Goal: Task Accomplishment & Management: Use online tool/utility

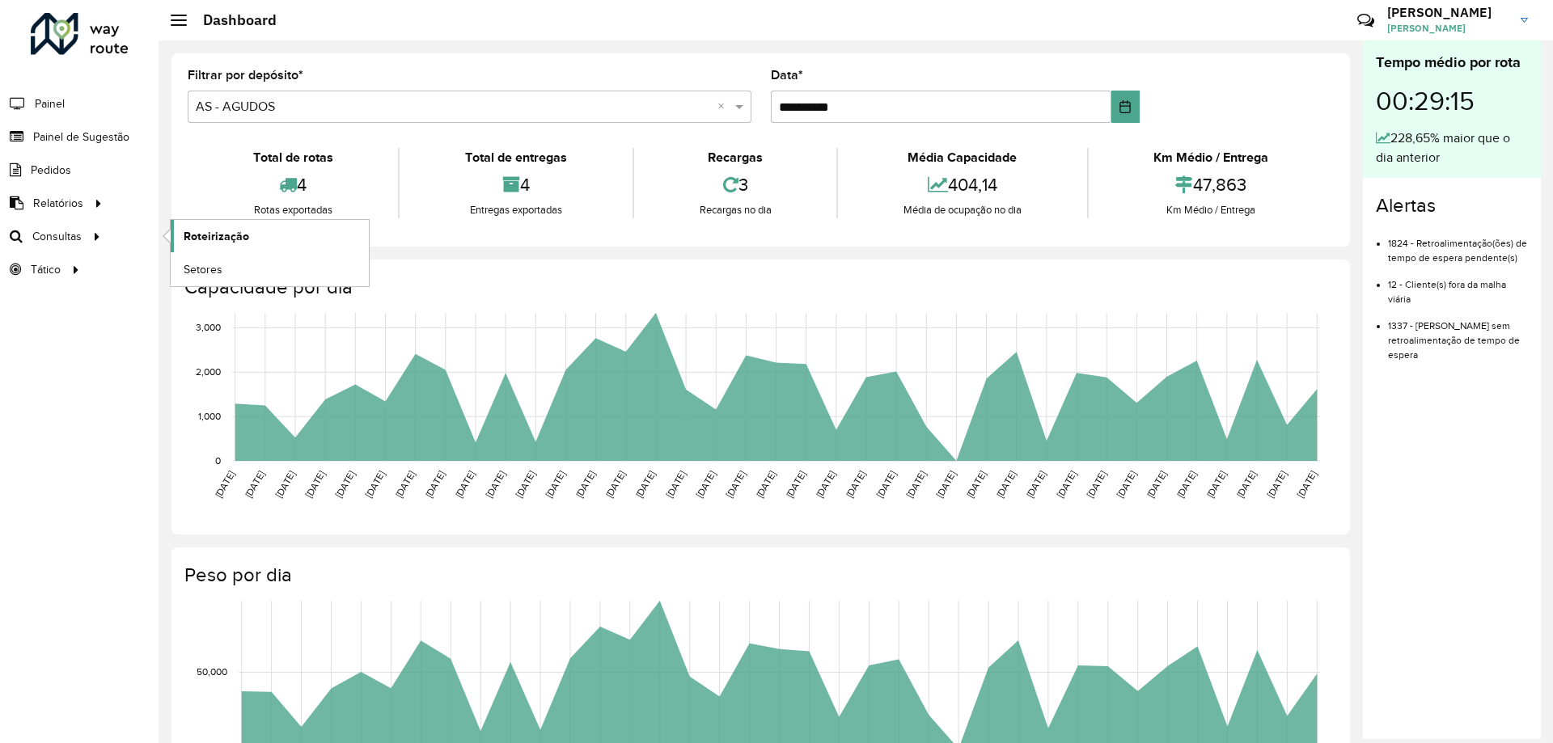
click at [222, 229] on span "Roteirização" at bounding box center [217, 236] width 66 height 17
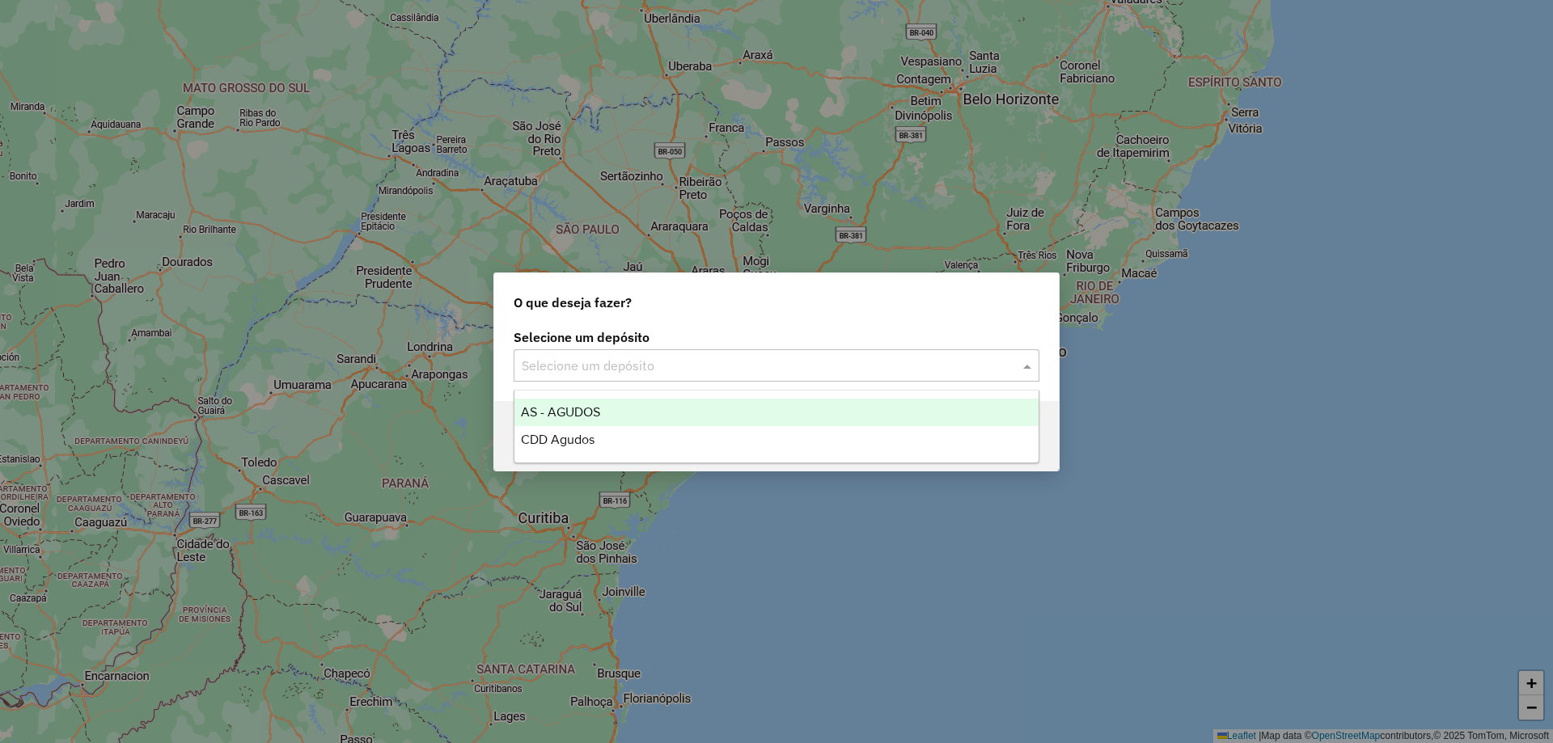
click at [816, 370] on input "text" at bounding box center [760, 366] width 477 height 19
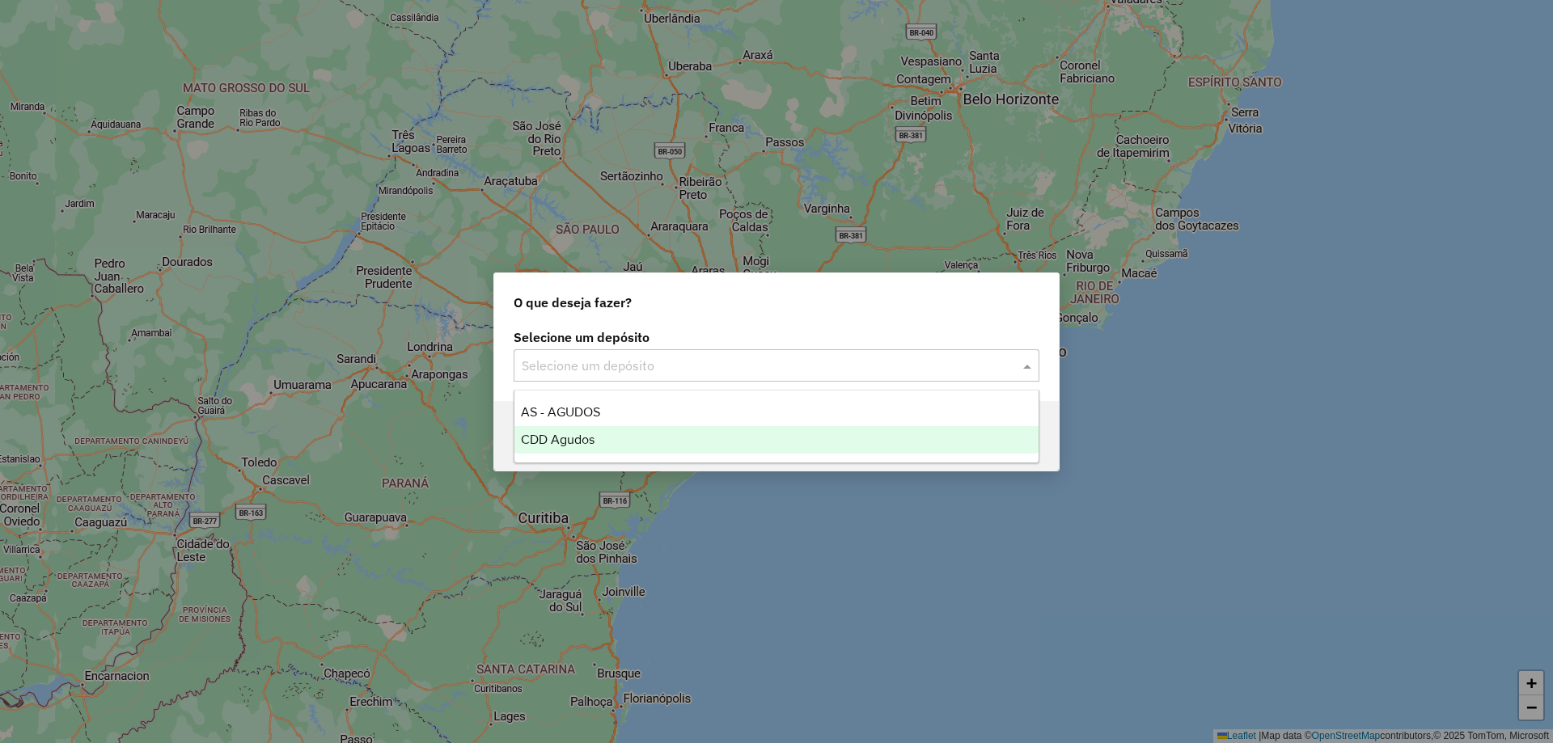
click at [555, 430] on div "CDD Agudos" at bounding box center [776, 440] width 524 height 28
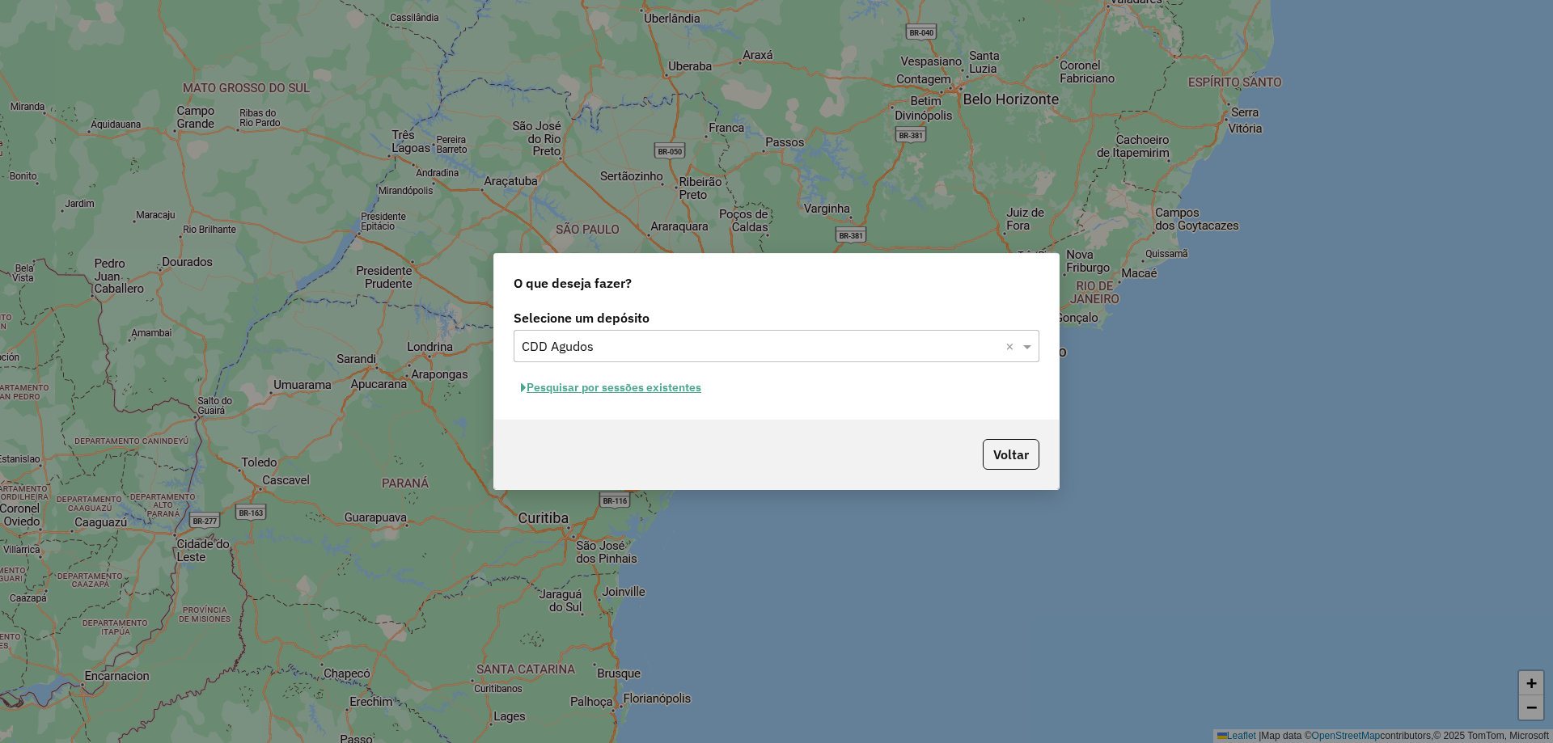
click at [642, 387] on button "Pesquisar por sessões existentes" at bounding box center [611, 387] width 195 height 25
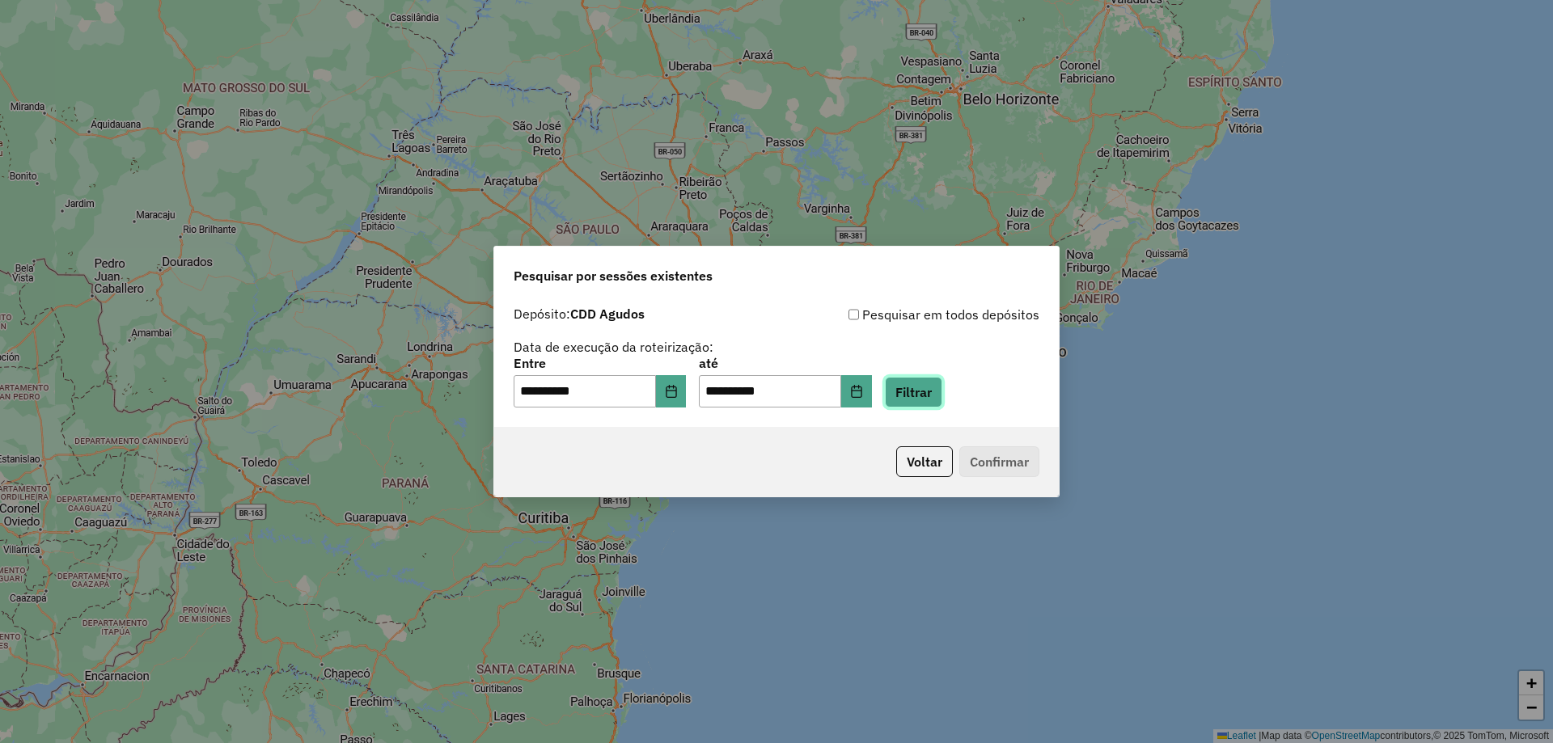
click at [935, 391] on button "Filtrar" at bounding box center [913, 392] width 57 height 31
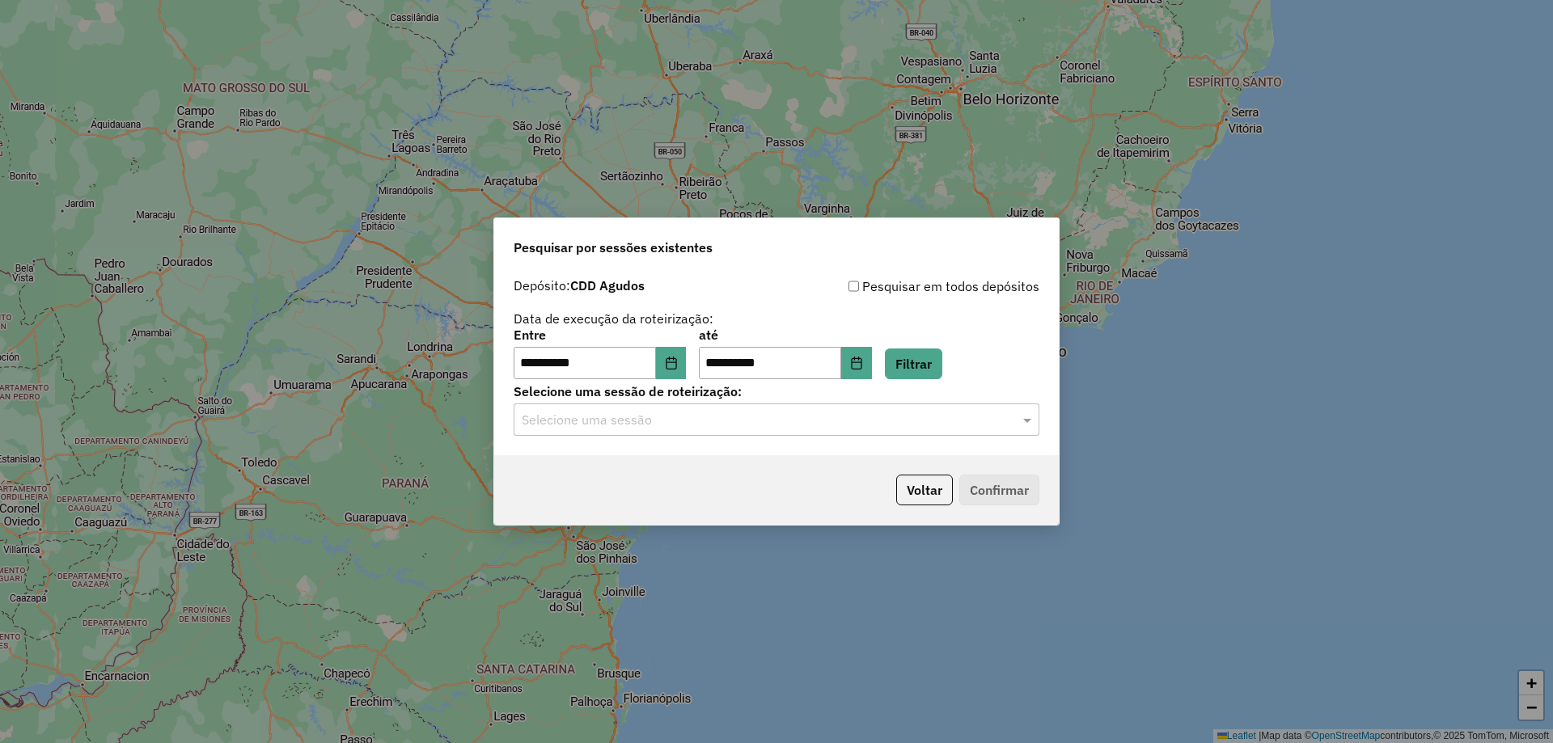
click at [953, 428] on input "text" at bounding box center [760, 420] width 477 height 19
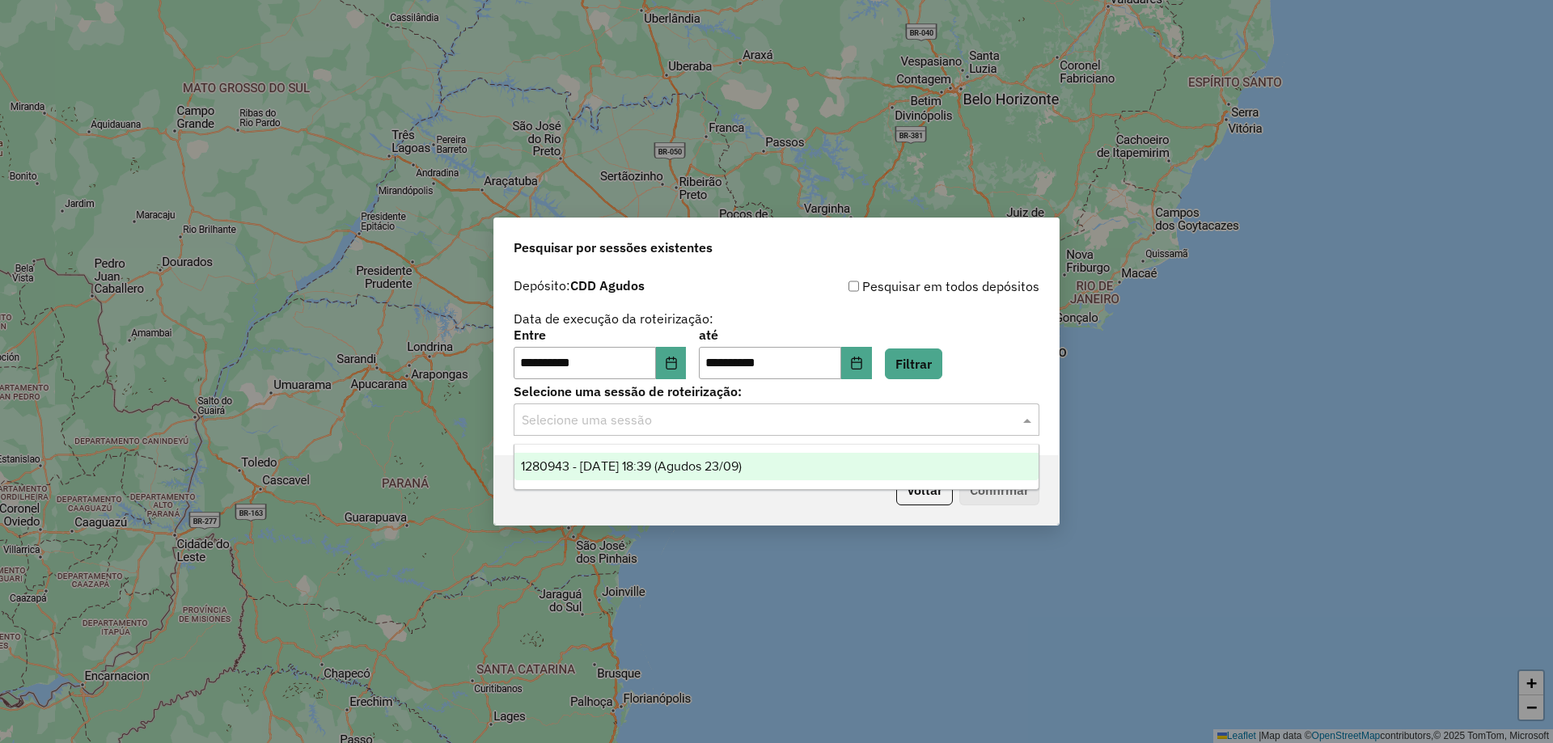
click at [679, 462] on span "1280943 - [DATE] 18:39 (Agudos 23/09)" at bounding box center [631, 466] width 221 height 14
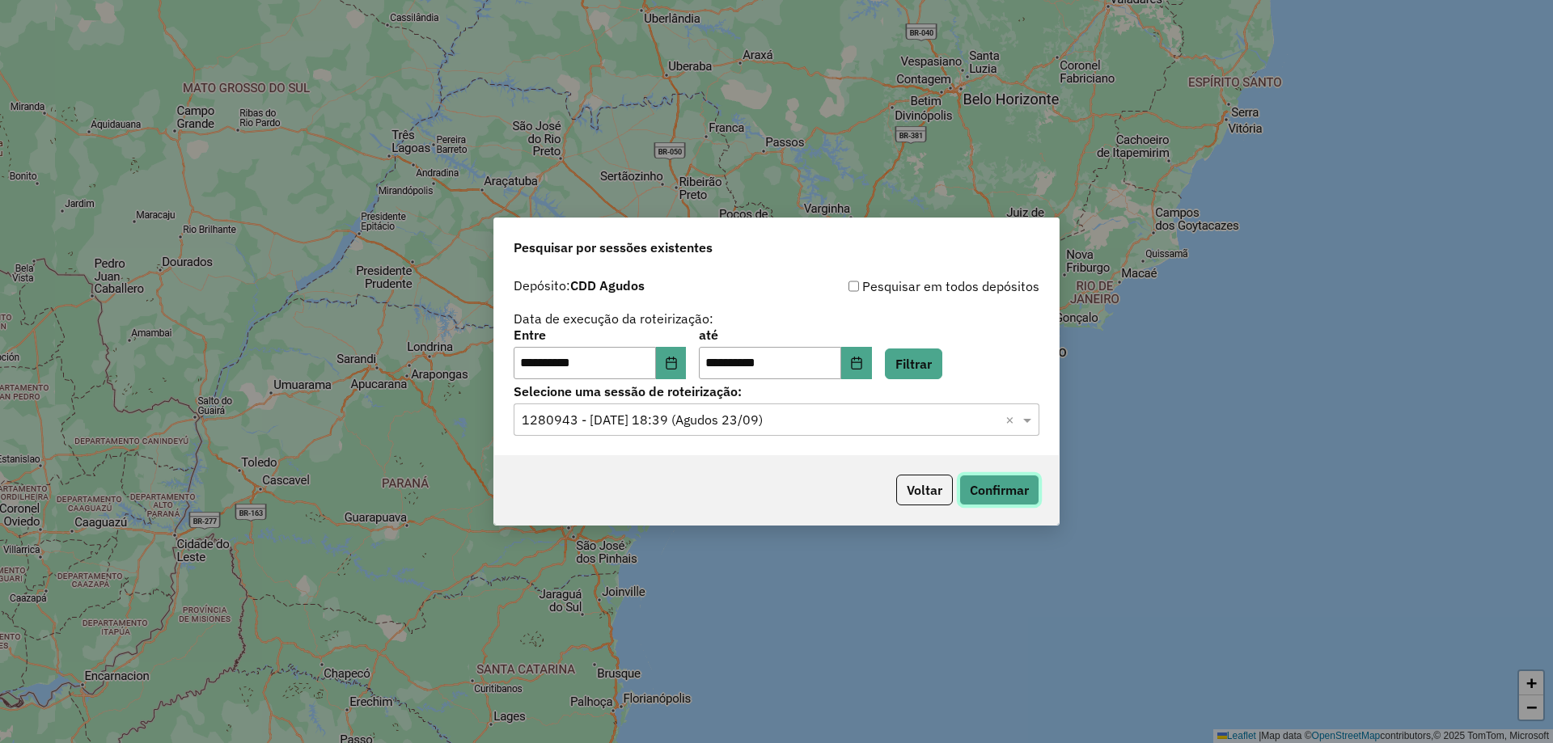
click at [983, 484] on button "Confirmar" at bounding box center [999, 490] width 80 height 31
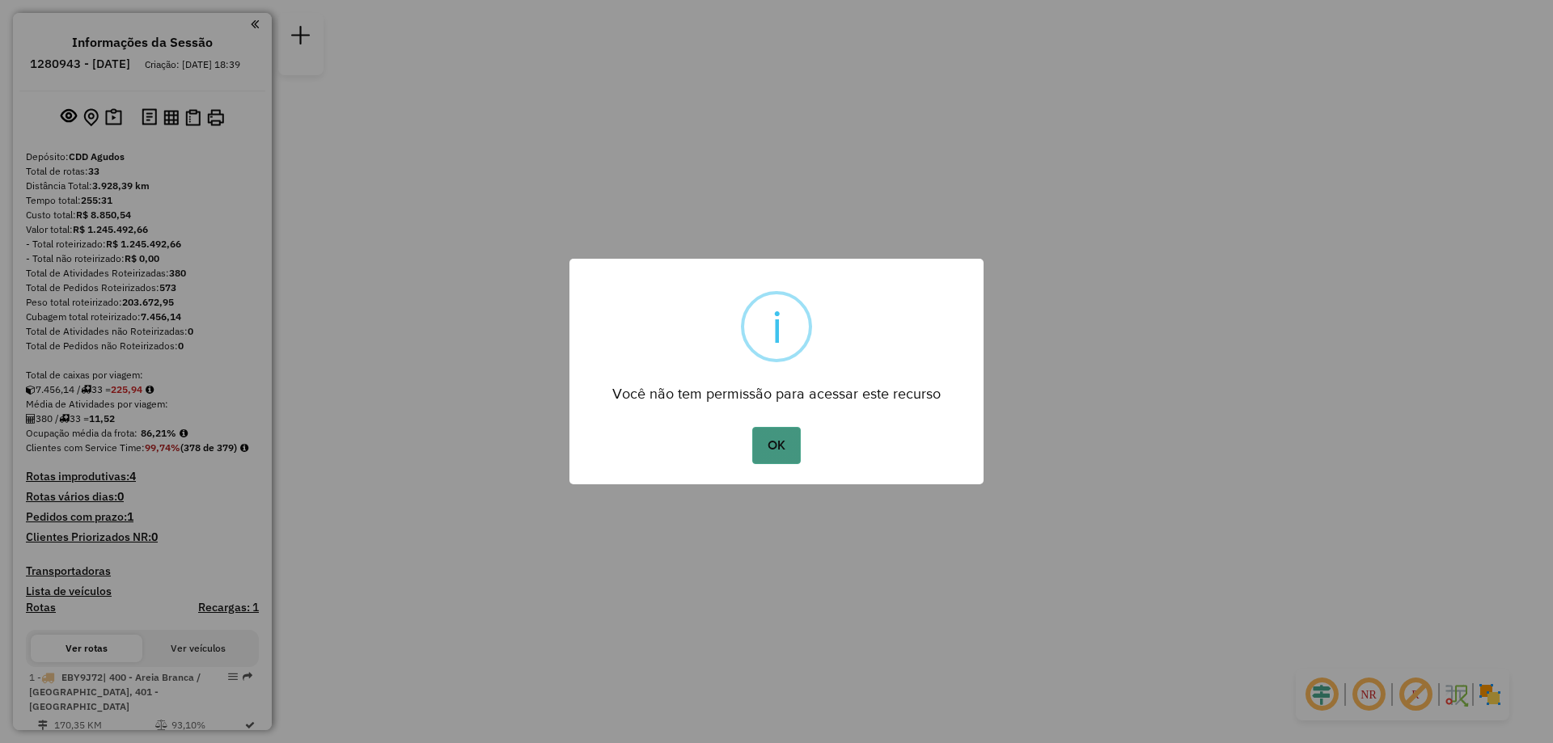
click at [778, 446] on button "OK" at bounding box center [776, 445] width 48 height 37
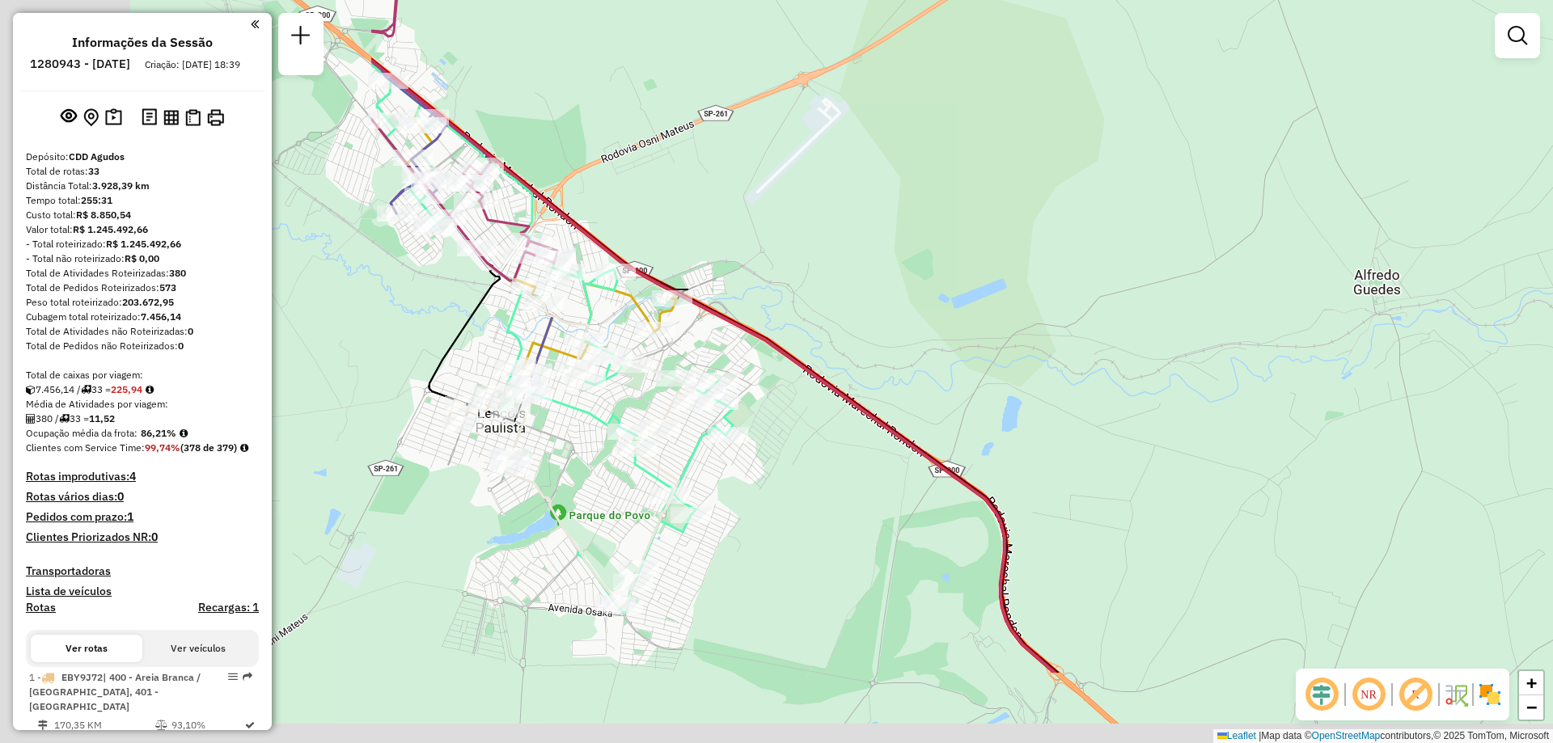
drag, startPoint x: 663, startPoint y: 459, endPoint x: 1239, endPoint y: 315, distance: 593.6
click at [1229, 311] on div "Janela de atendimento Grade de atendimento Capacidade Transportadoras Veículos …" at bounding box center [776, 371] width 1553 height 743
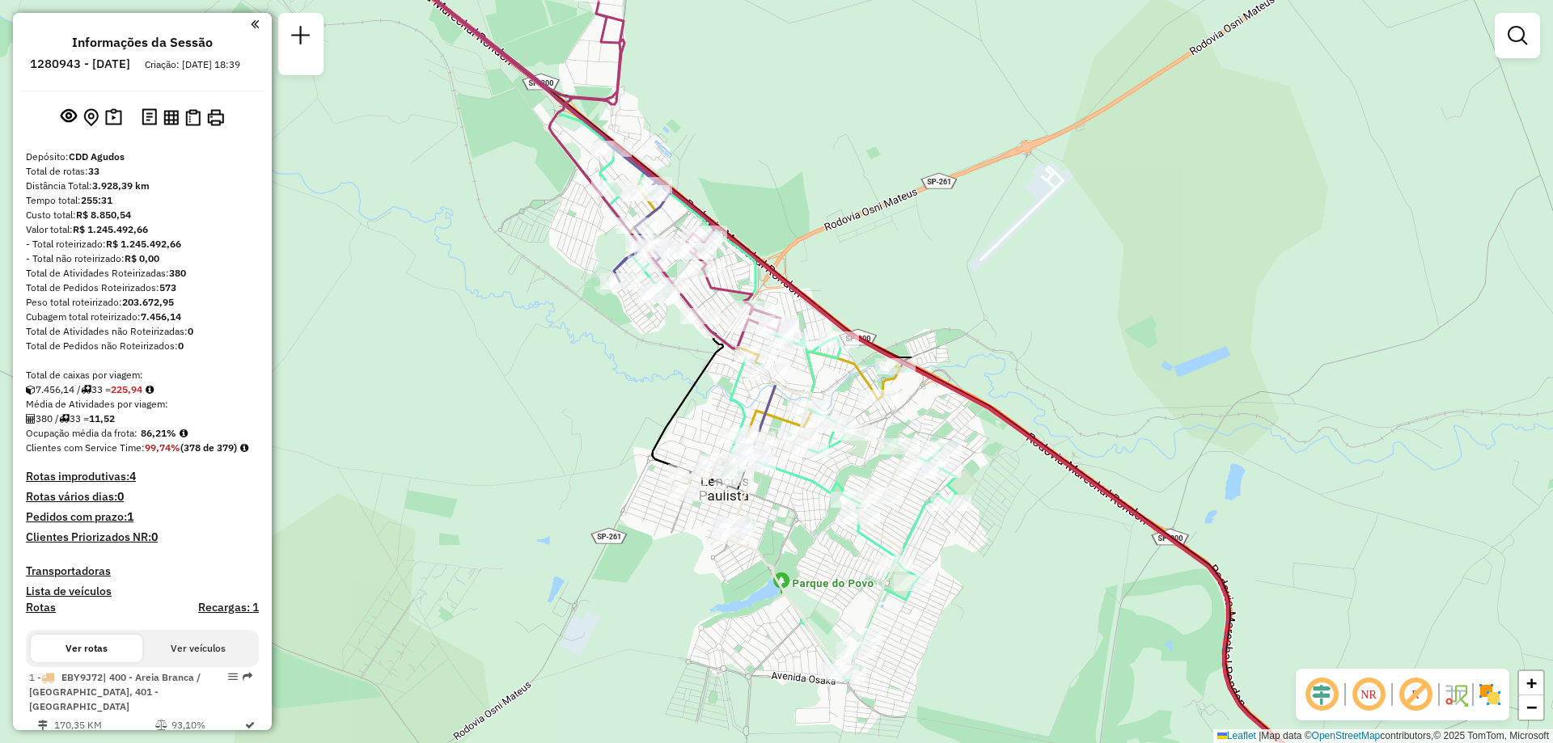
drag, startPoint x: 826, startPoint y: 364, endPoint x: 1009, endPoint y: 434, distance: 195.9
click at [1009, 434] on icon at bounding box center [938, 442] width 1019 height 892
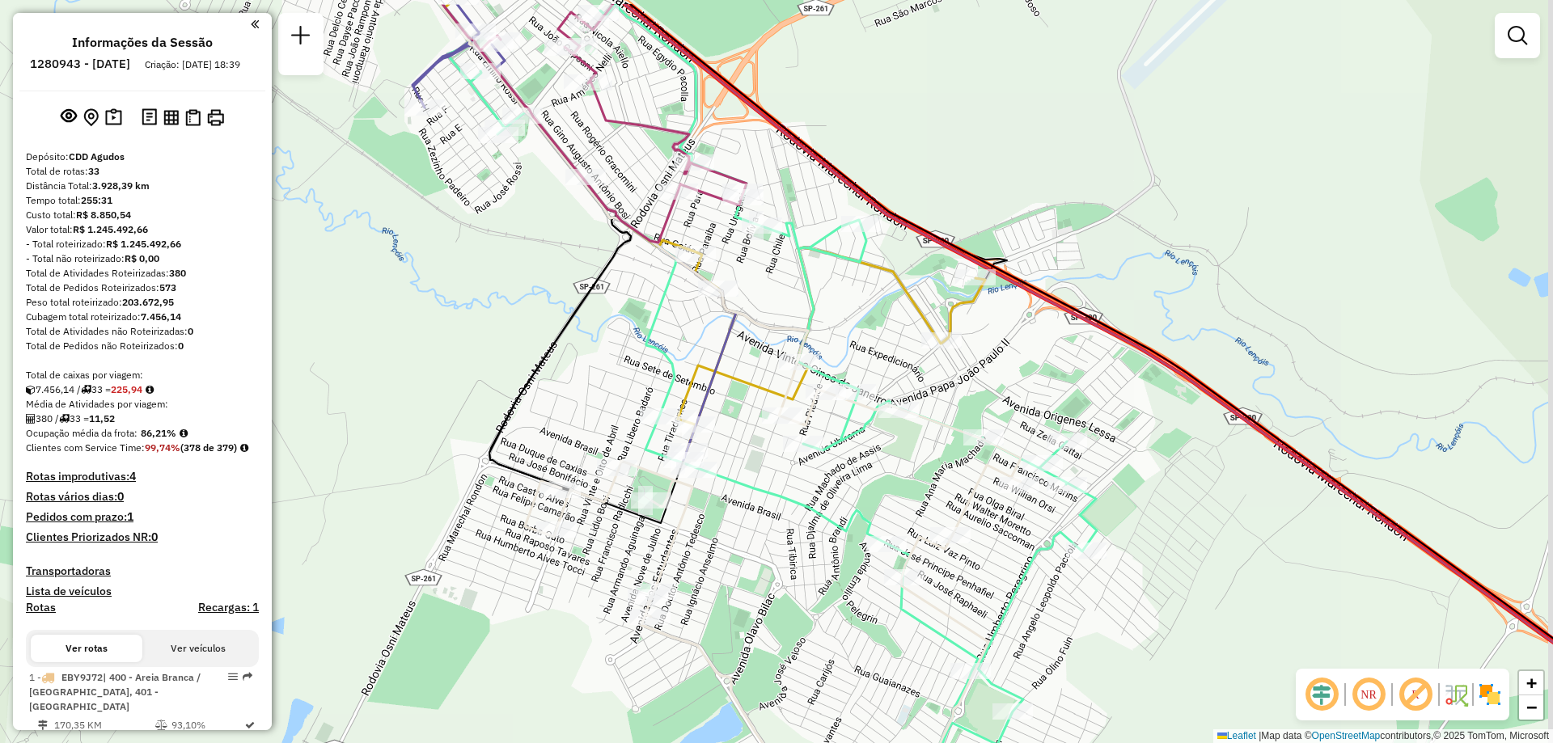
drag, startPoint x: 819, startPoint y: 449, endPoint x: 759, endPoint y: 527, distance: 98.2
click at [759, 527] on div "Janela de atendimento Grade de atendimento Capacidade Transportadoras Veículos …" at bounding box center [776, 371] width 1553 height 743
select select "**********"
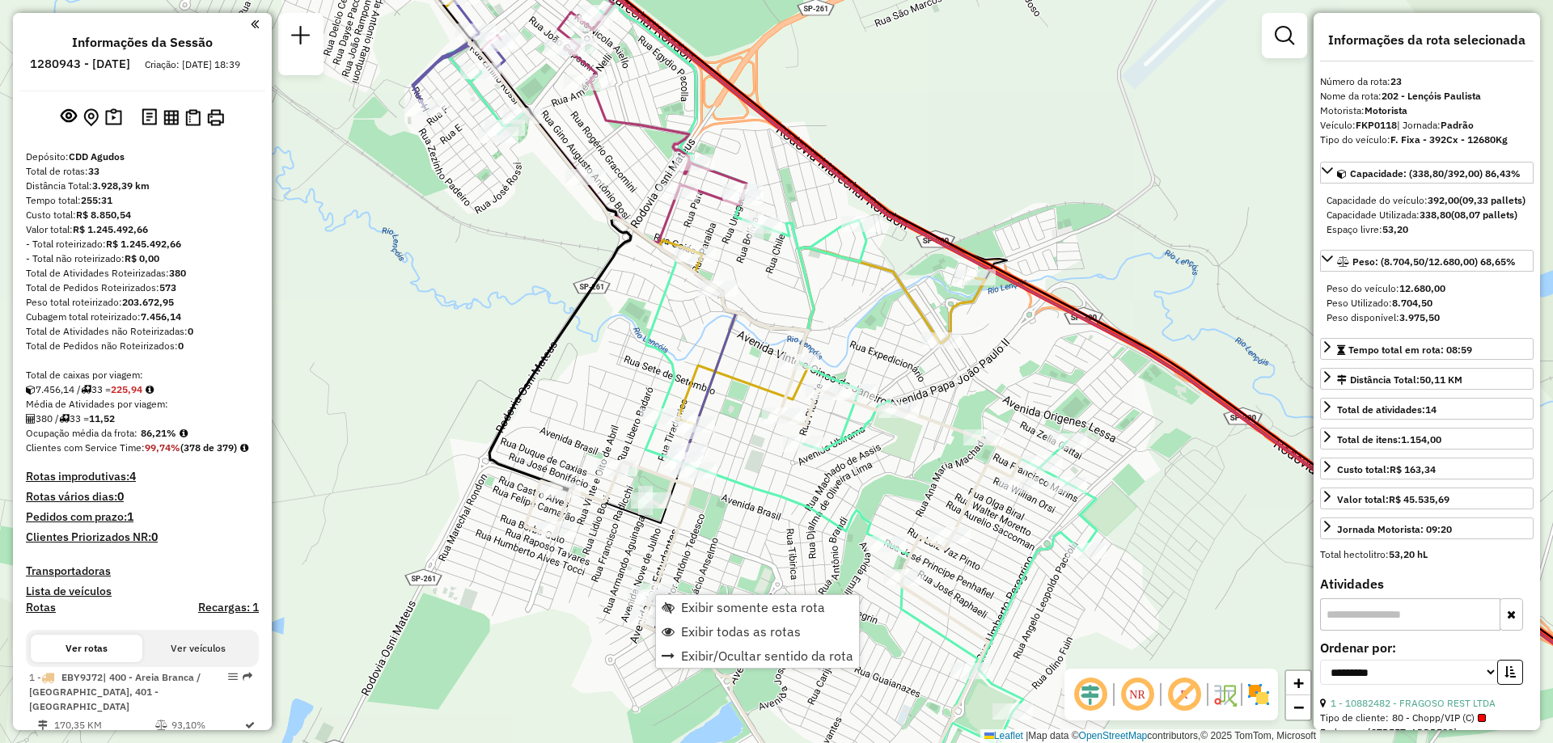
scroll to position [2880, 0]
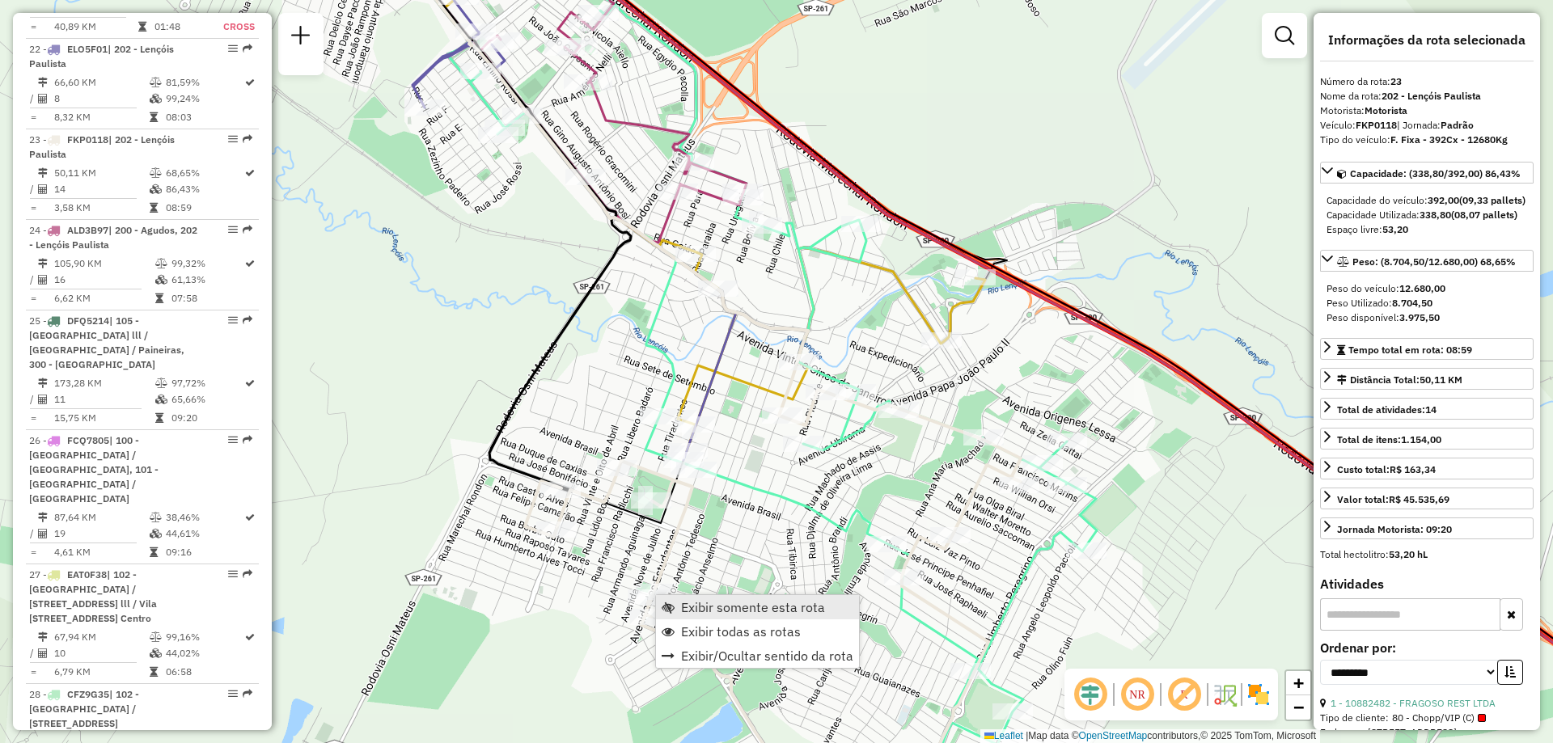
click at [696, 596] on link "Exibir somente esta rota" at bounding box center [757, 607] width 203 height 24
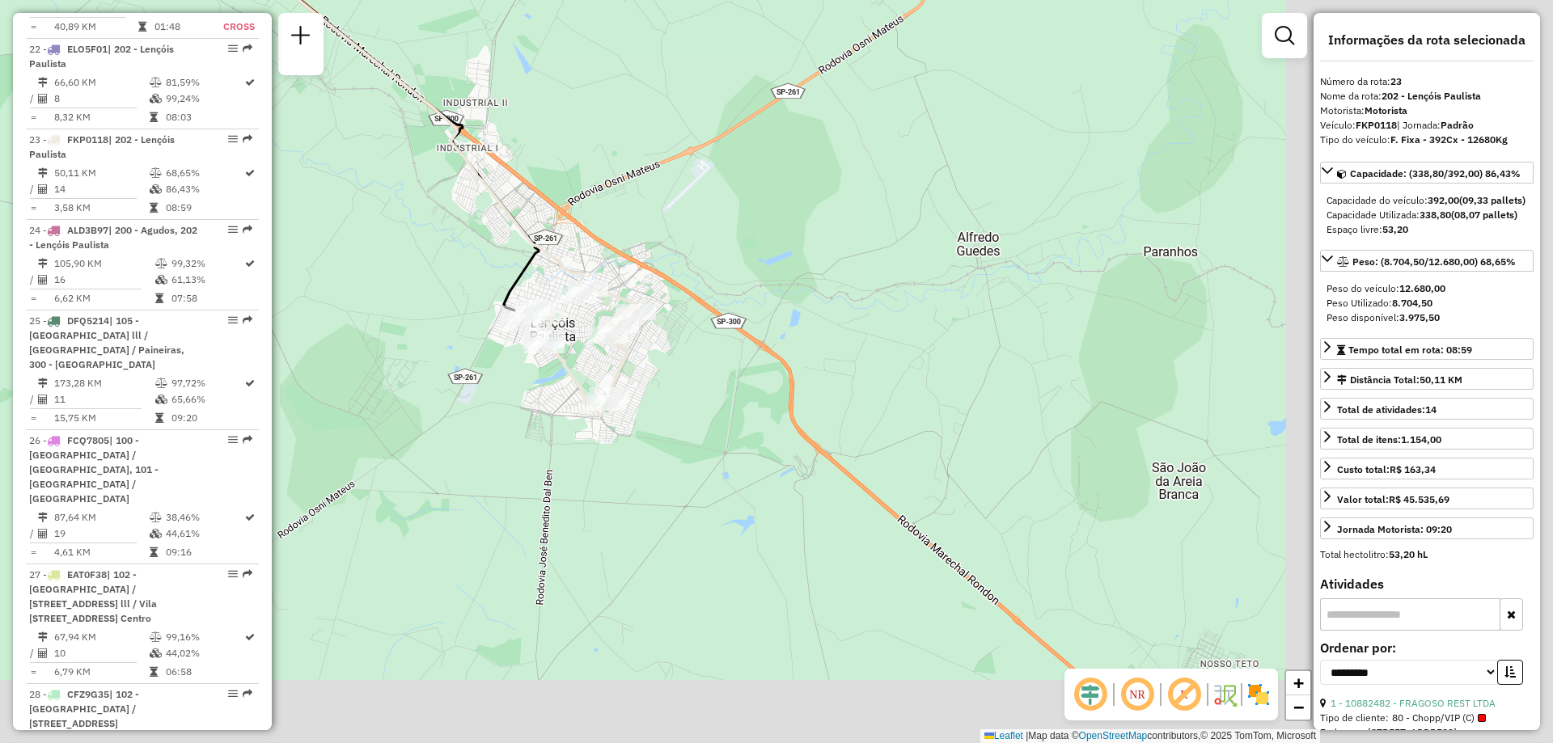
drag, startPoint x: 968, startPoint y: 558, endPoint x: 470, endPoint y: 262, distance: 579.5
click at [470, 262] on div "Janela de atendimento Grade de atendimento Capacidade Transportadoras Veículos …" at bounding box center [776, 371] width 1553 height 743
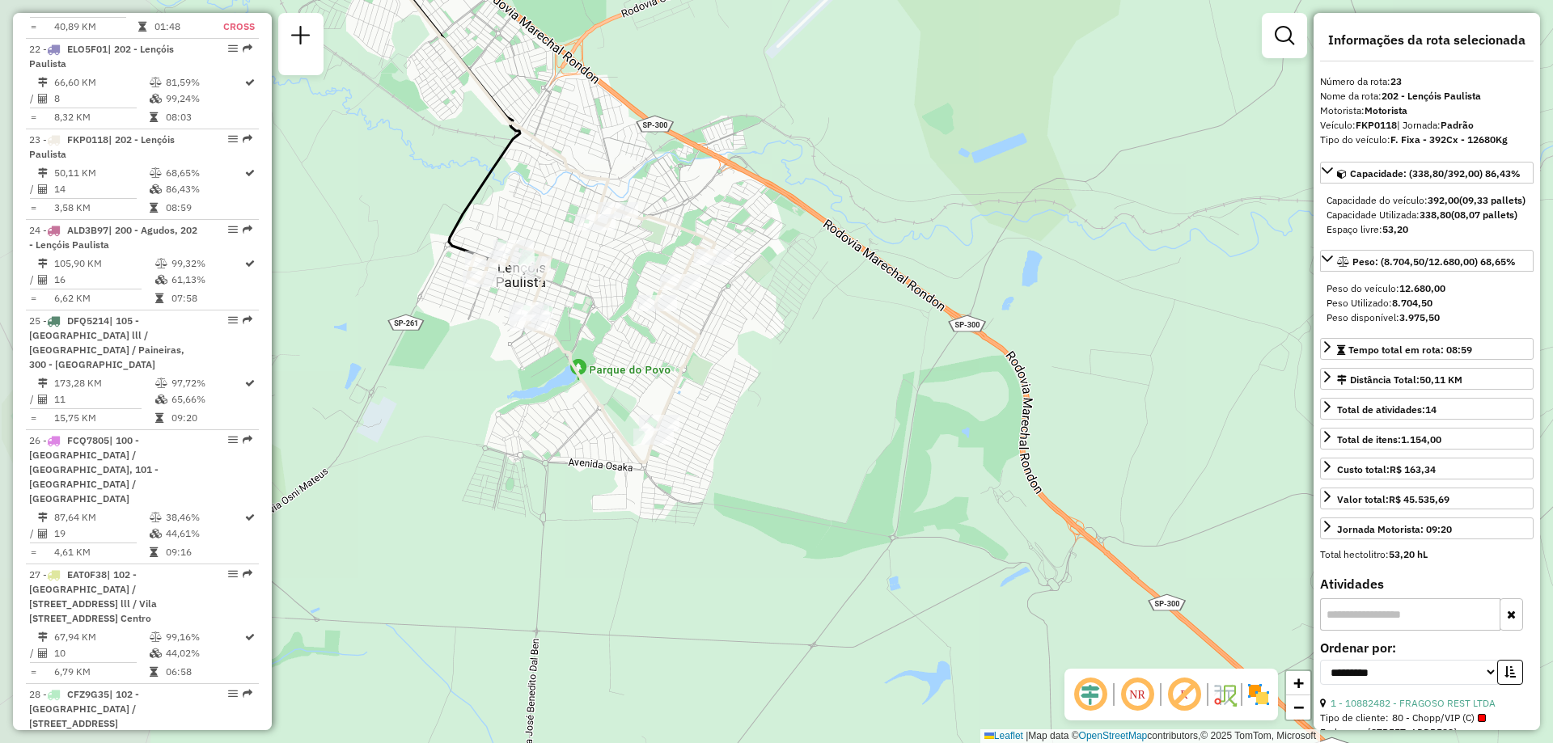
drag, startPoint x: 586, startPoint y: 362, endPoint x: 798, endPoint y: 417, distance: 219.7
click at [798, 417] on div "Janela de atendimento Grade de atendimento Capacidade Transportadoras Veículos …" at bounding box center [776, 371] width 1553 height 743
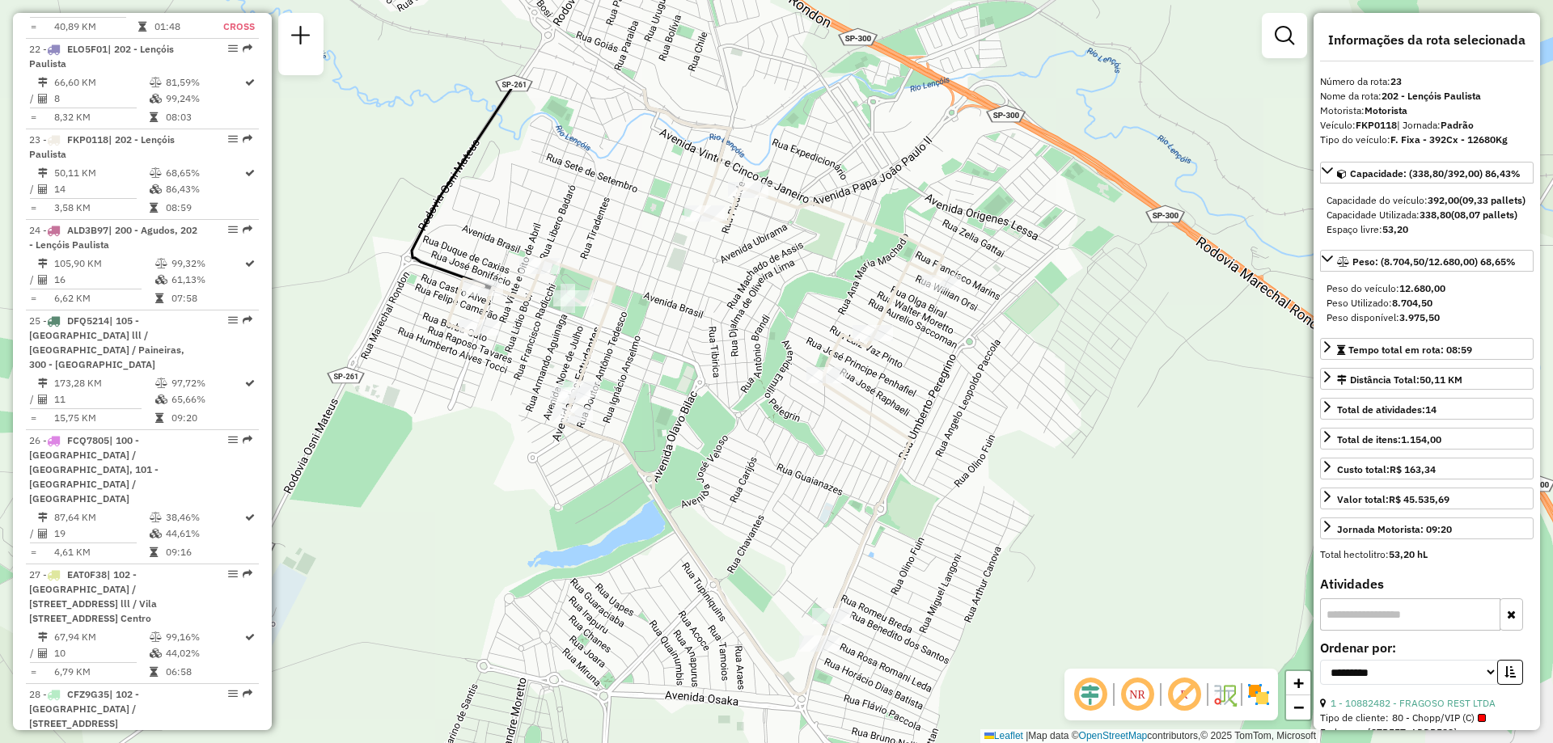
drag, startPoint x: 648, startPoint y: 407, endPoint x: 942, endPoint y: 571, distance: 337.1
click at [942, 571] on div "Janela de atendimento Grade de atendimento Capacidade Transportadoras Veículos …" at bounding box center [776, 371] width 1553 height 743
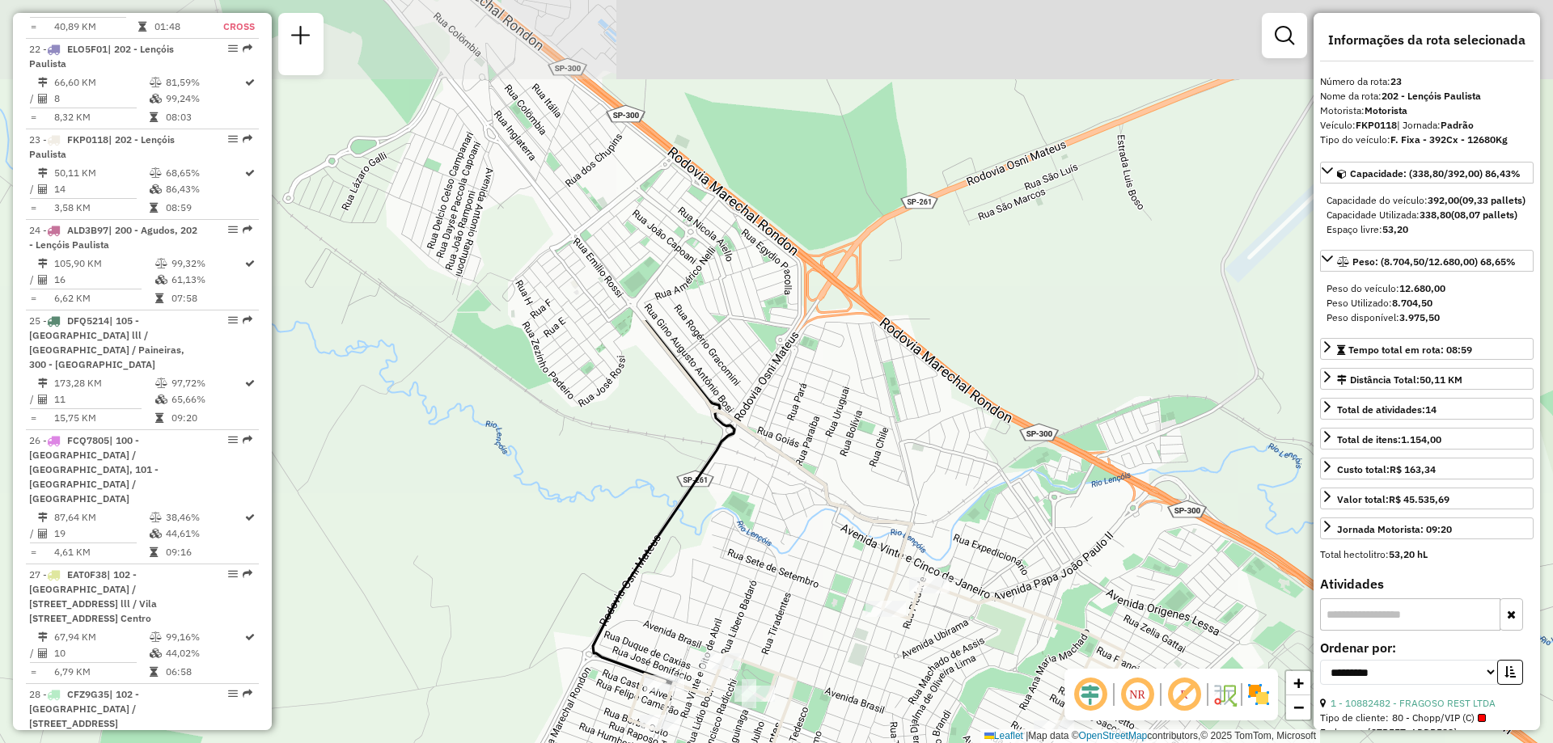
drag, startPoint x: 711, startPoint y: 288, endPoint x: 907, endPoint y: 657, distance: 417.5
click at [891, 679] on div "Janela de atendimento Grade de atendimento Capacidade Transportadoras Veículos …" at bounding box center [776, 371] width 1553 height 743
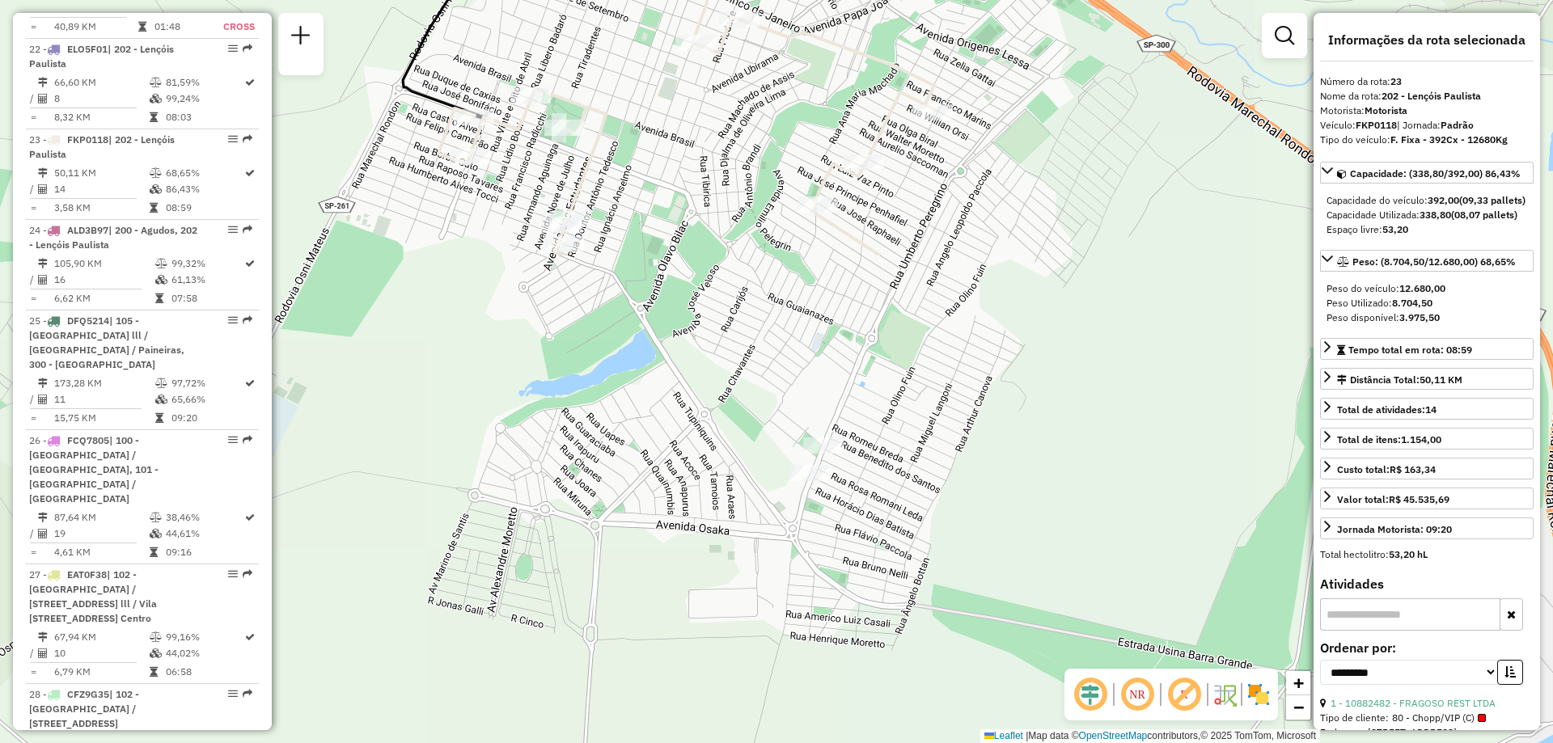
drag, startPoint x: 866, startPoint y: 523, endPoint x: 677, endPoint y: -36, distance: 590.1
click at [677, 0] on html "Aguarde... Pop-up bloqueado! Seu navegador bloqueou automáticamente a abertura …" at bounding box center [776, 371] width 1553 height 743
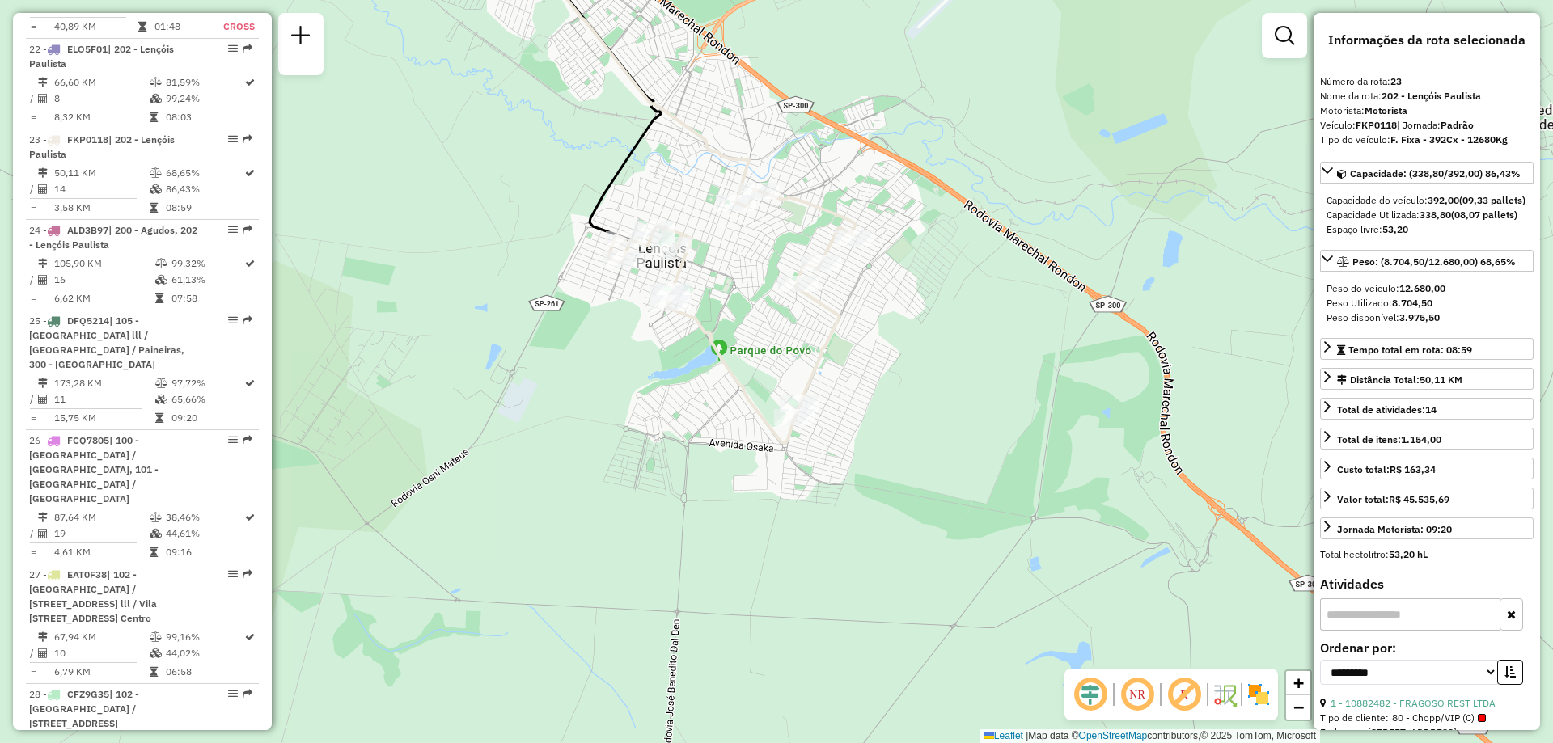
drag, startPoint x: 837, startPoint y: 309, endPoint x: 896, endPoint y: 387, distance: 97.5
click at [896, 387] on div "Janela de atendimento Grade de atendimento Capacidade Transportadoras Veículos …" at bounding box center [776, 371] width 1553 height 743
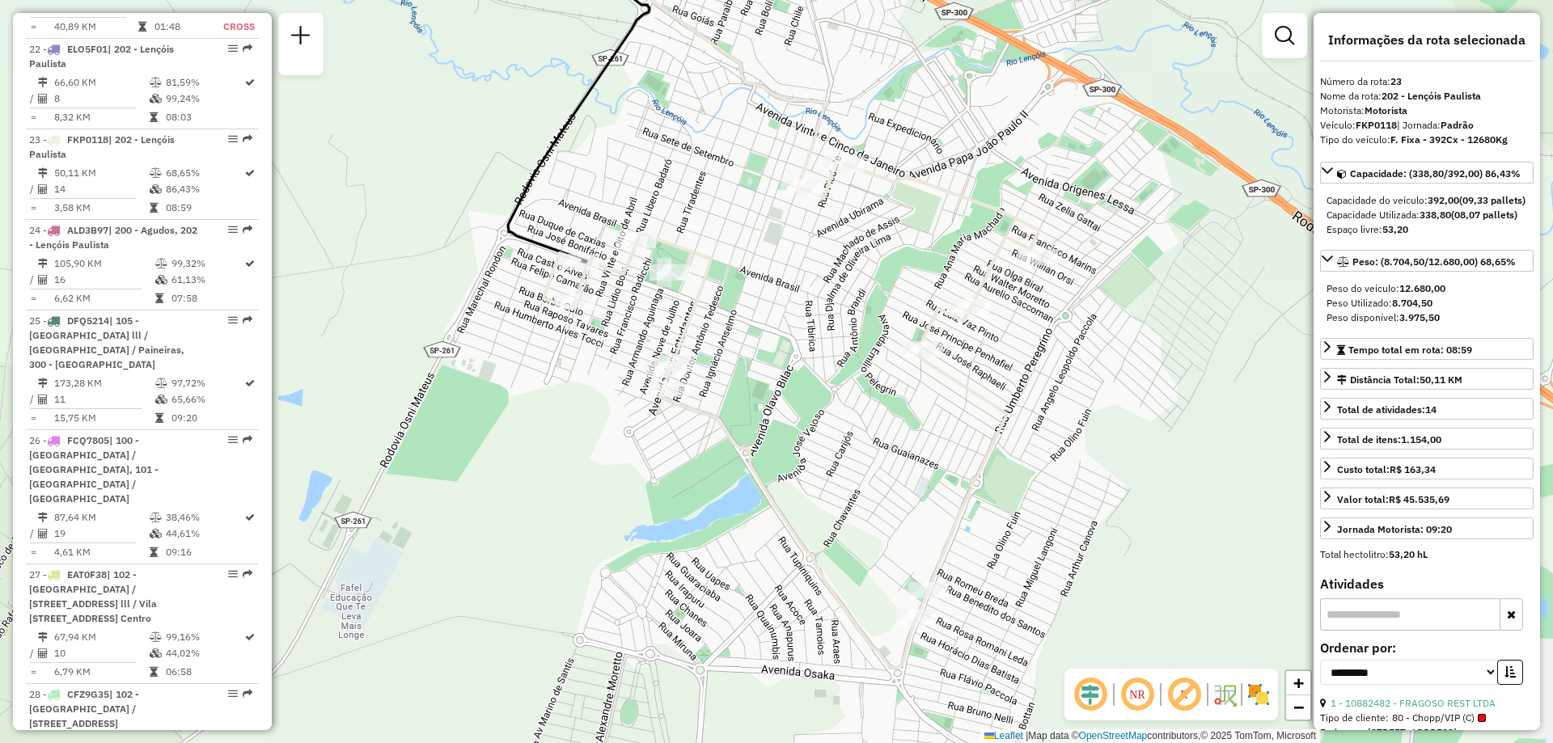
drag, startPoint x: 826, startPoint y: 353, endPoint x: 835, endPoint y: 417, distance: 63.7
click at [835, 417] on div "Janela de atendimento Grade de atendimento Capacidade Transportadoras Veículos …" at bounding box center [776, 371] width 1553 height 743
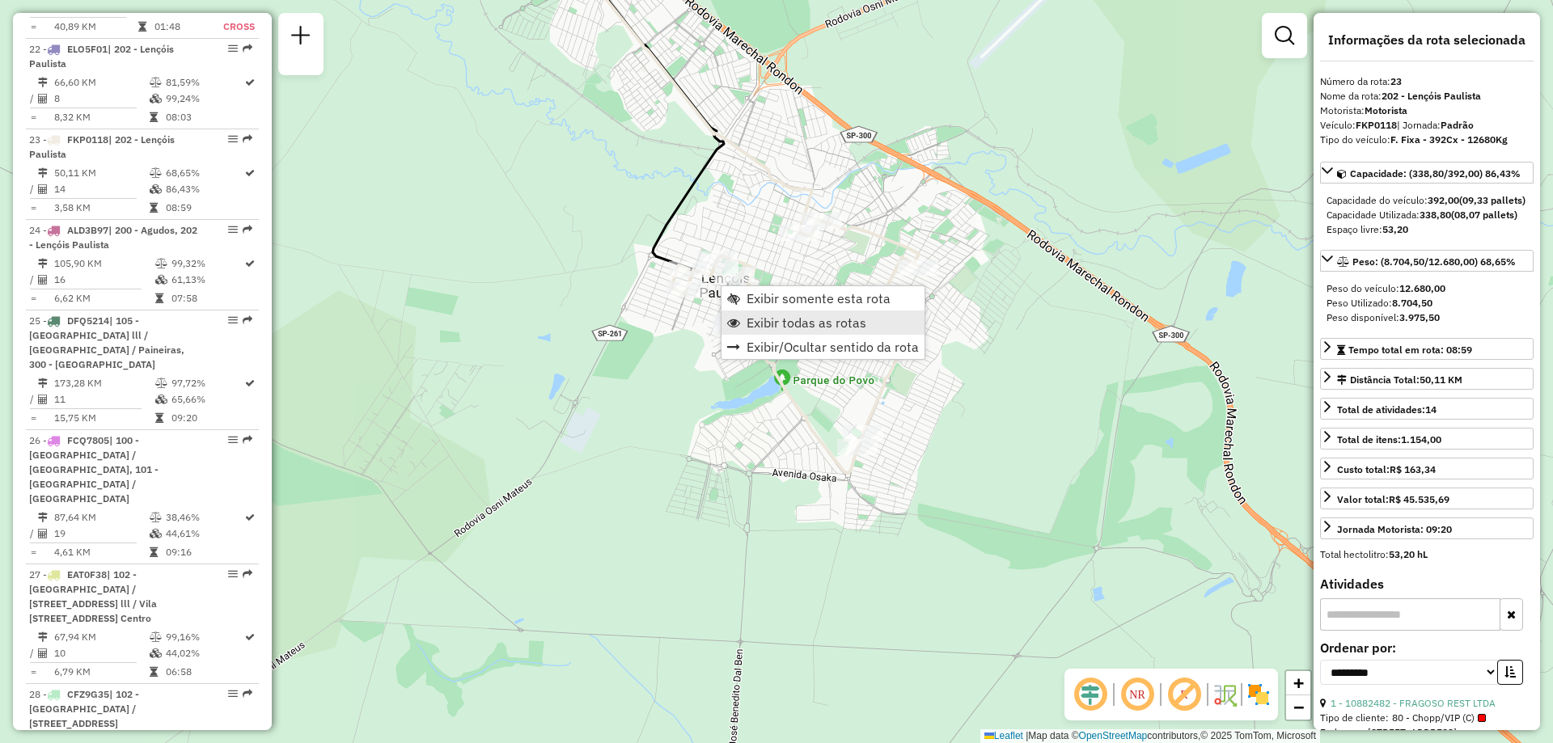
click at [811, 320] on span "Exibir todas as rotas" at bounding box center [807, 322] width 120 height 13
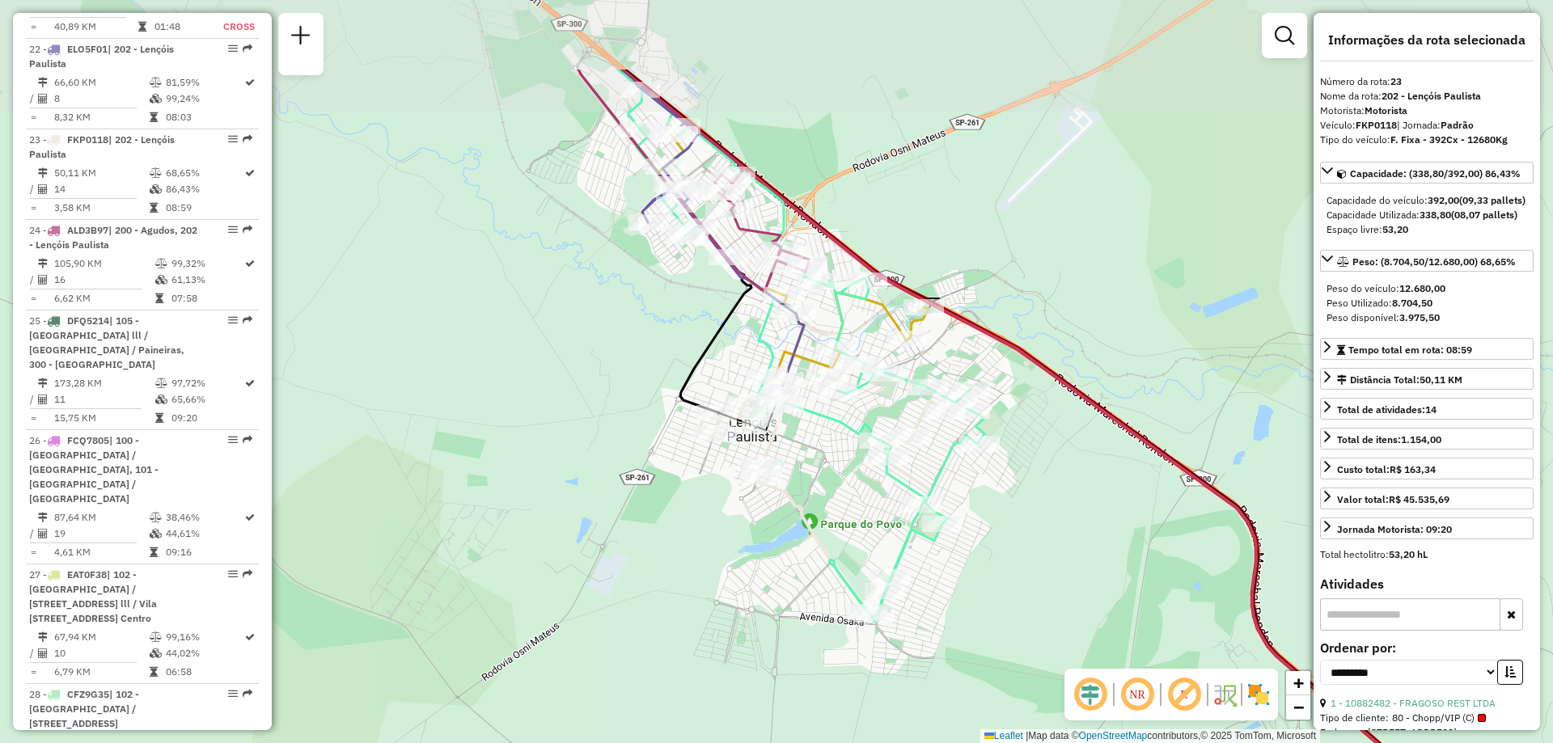
drag, startPoint x: 578, startPoint y: 255, endPoint x: 607, endPoint y: 438, distance: 186.0
click at [607, 438] on div "Janela de atendimento Grade de atendimento Capacidade Transportadoras Veículos …" at bounding box center [776, 371] width 1553 height 743
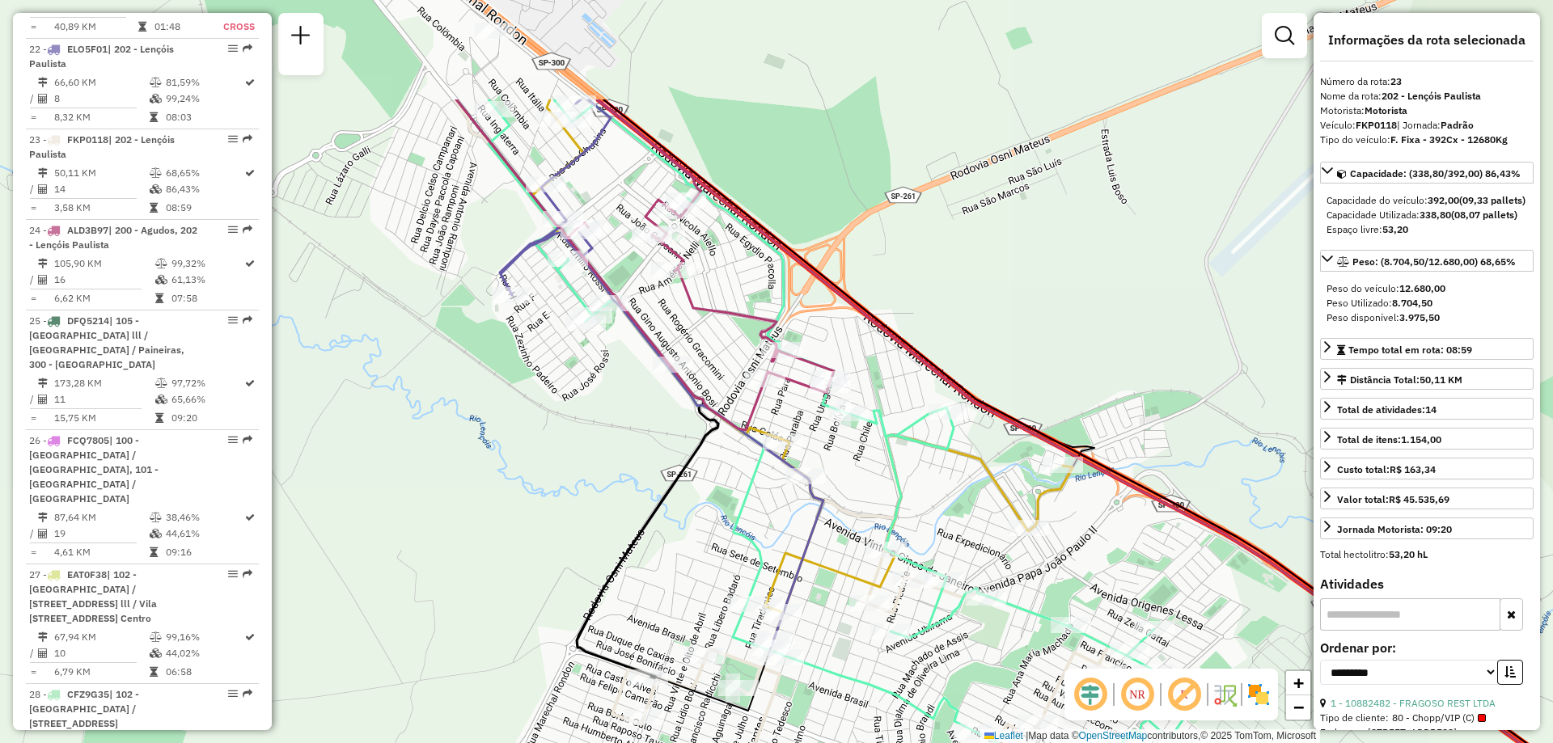
drag, startPoint x: 832, startPoint y: 350, endPoint x: 898, endPoint y: 535, distance: 196.5
click at [898, 535] on icon at bounding box center [837, 545] width 696 height 892
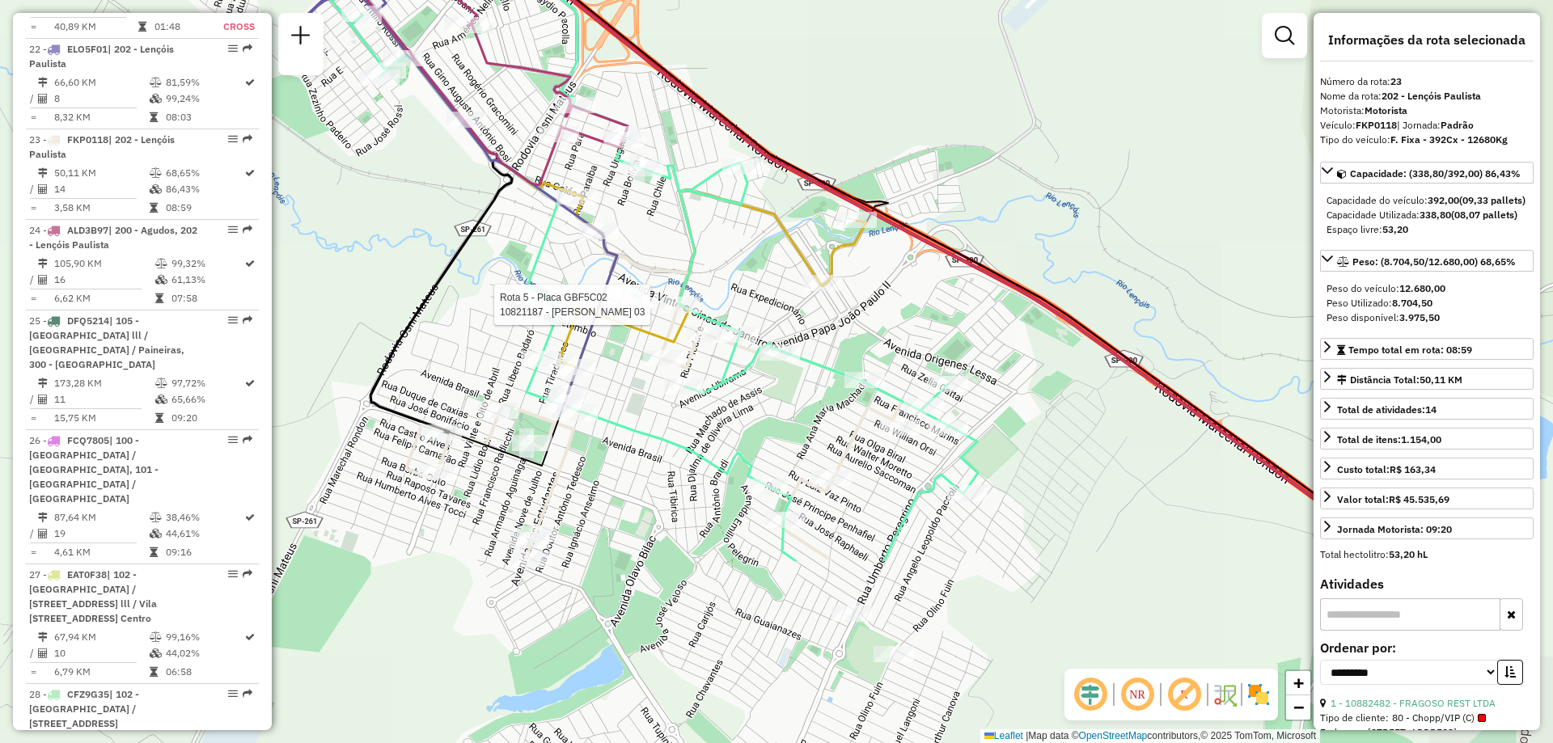
drag, startPoint x: 922, startPoint y: 501, endPoint x: 704, endPoint y: 235, distance: 343.7
click at [704, 235] on div "Rota 5 - Placa GBF5C02 10821187 - ELSON NUNES LEMES 03 Janela de atendimento Gr…" at bounding box center [776, 371] width 1553 height 743
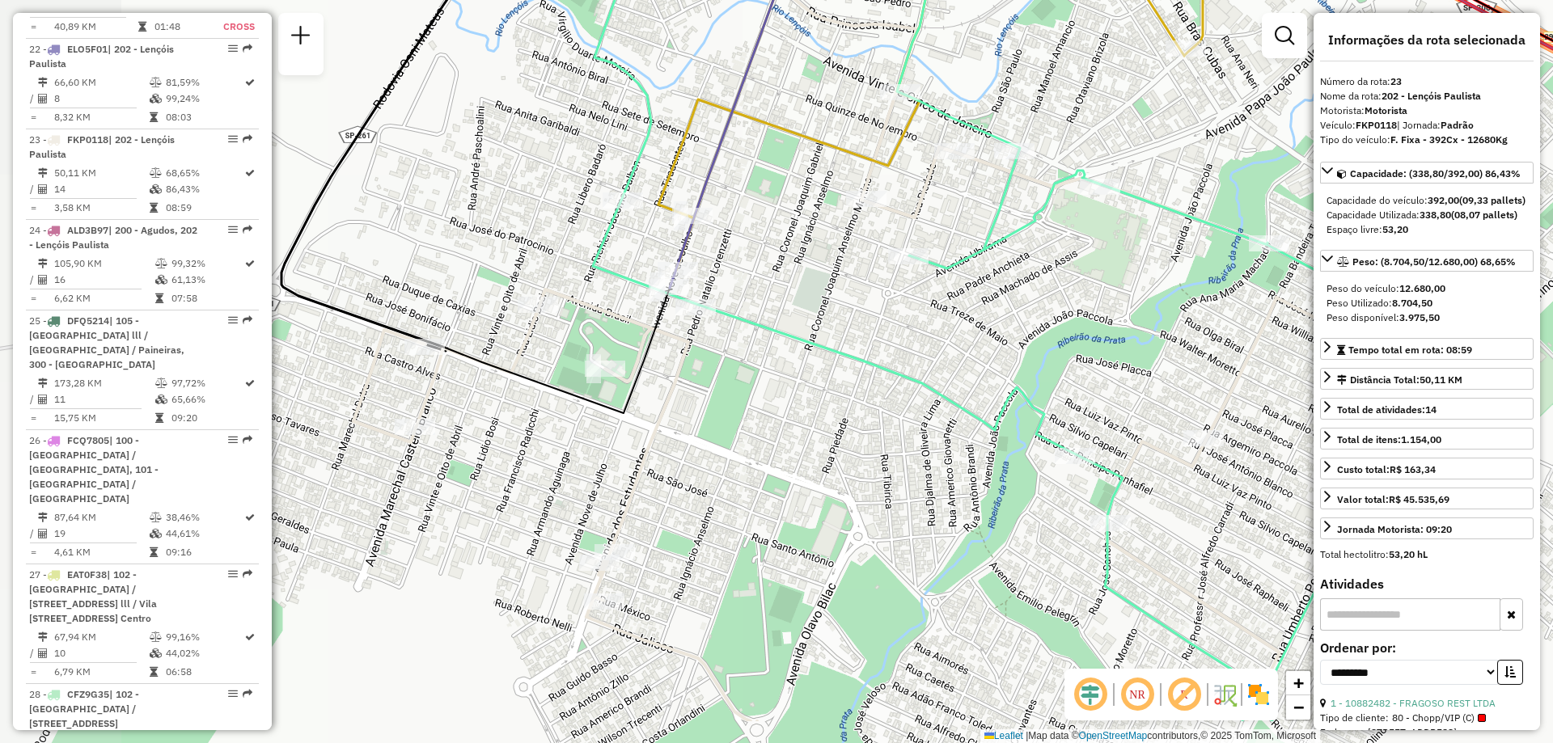
drag, startPoint x: 581, startPoint y: 375, endPoint x: 786, endPoint y: 279, distance: 226.9
click at [786, 279] on div "Janela de atendimento Grade de atendimento Capacidade Transportadoras Veículos …" at bounding box center [776, 371] width 1553 height 743
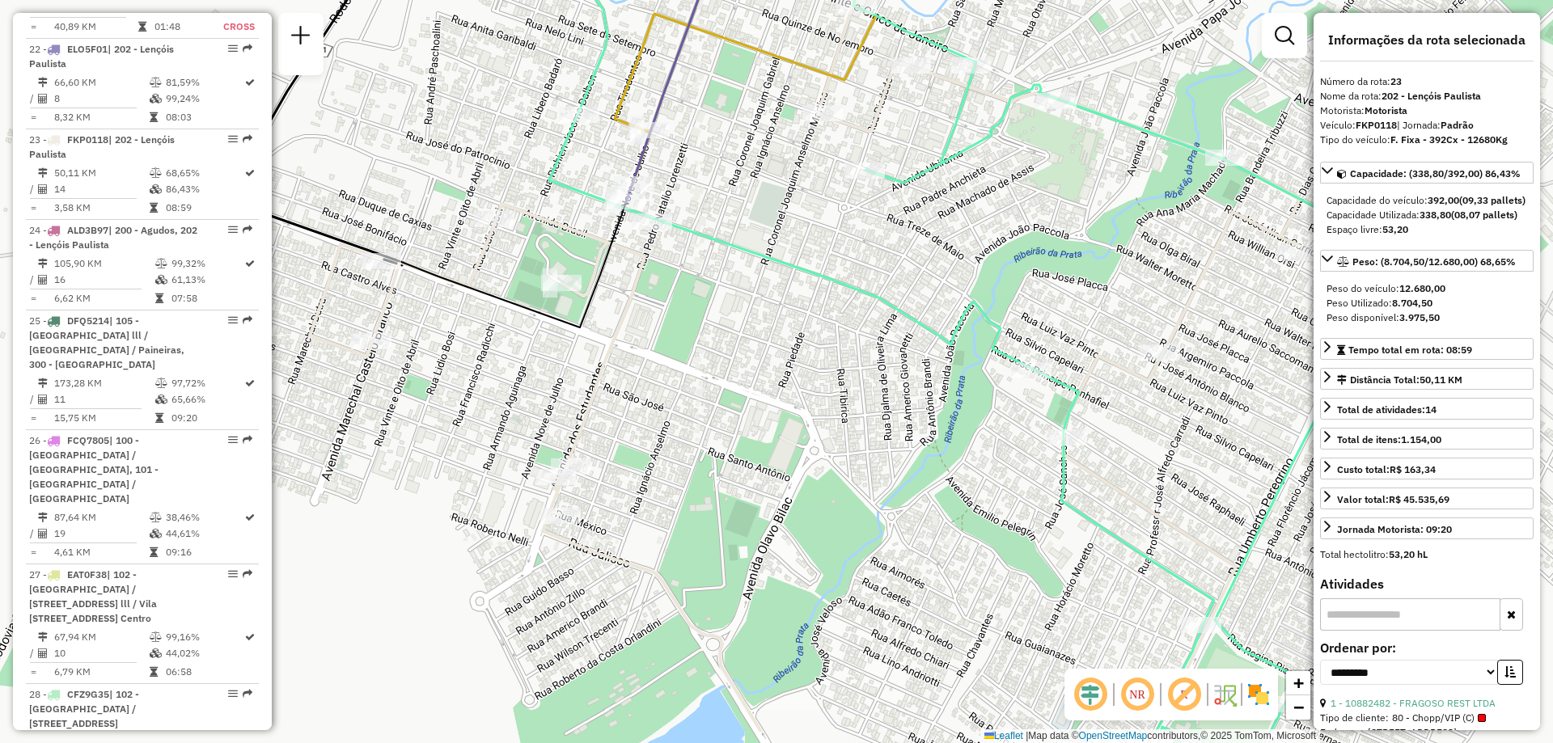
drag, startPoint x: 826, startPoint y: 408, endPoint x: 782, endPoint y: 322, distance: 96.2
click at [782, 322] on div "Janela de atendimento Grade de atendimento Capacidade Transportadoras Veículos …" at bounding box center [776, 371] width 1553 height 743
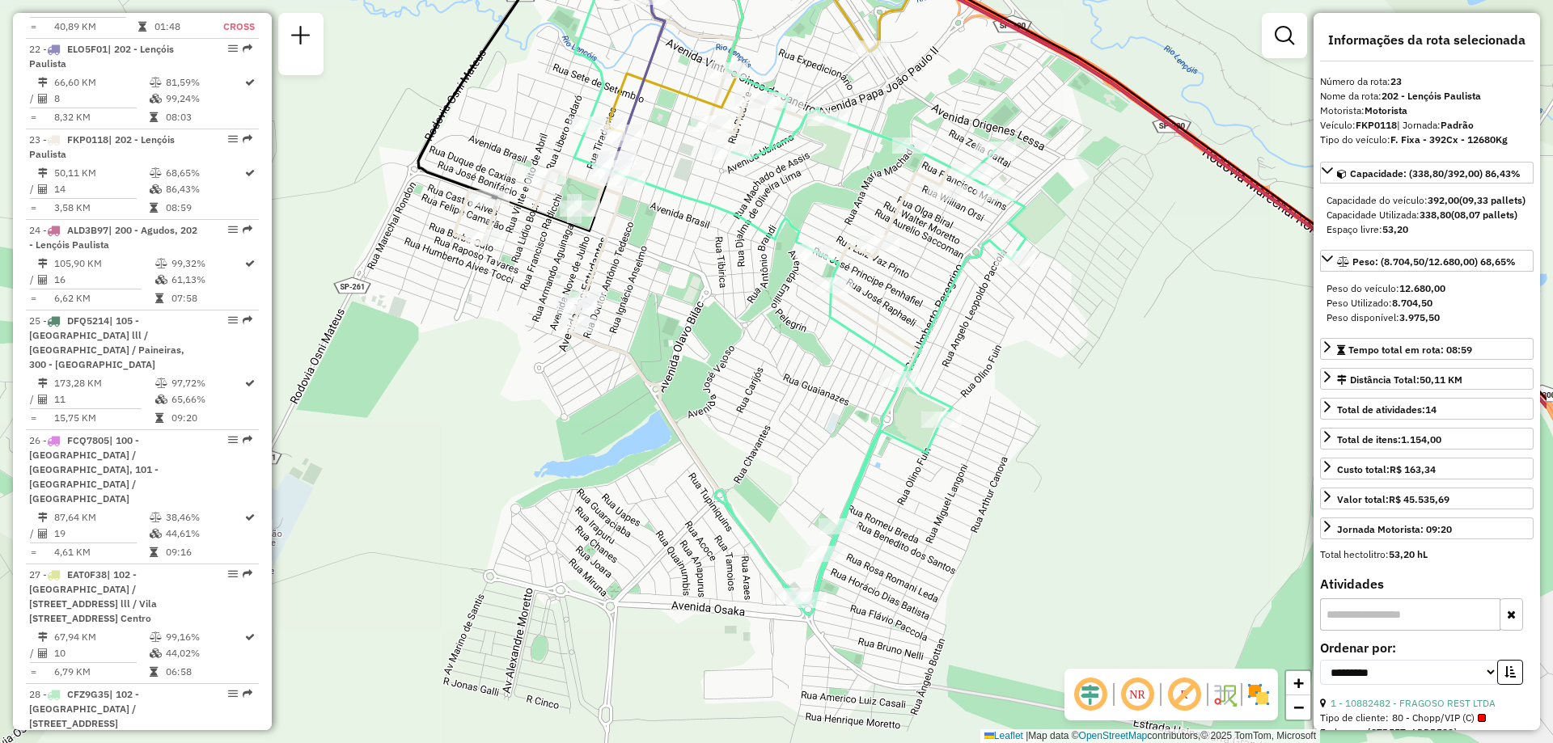
drag, startPoint x: 885, startPoint y: 421, endPoint x: 723, endPoint y: 289, distance: 209.2
click at [723, 289] on div "Janela de atendimento Grade de atendimento Capacidade Transportadoras Veículos …" at bounding box center [776, 371] width 1553 height 743
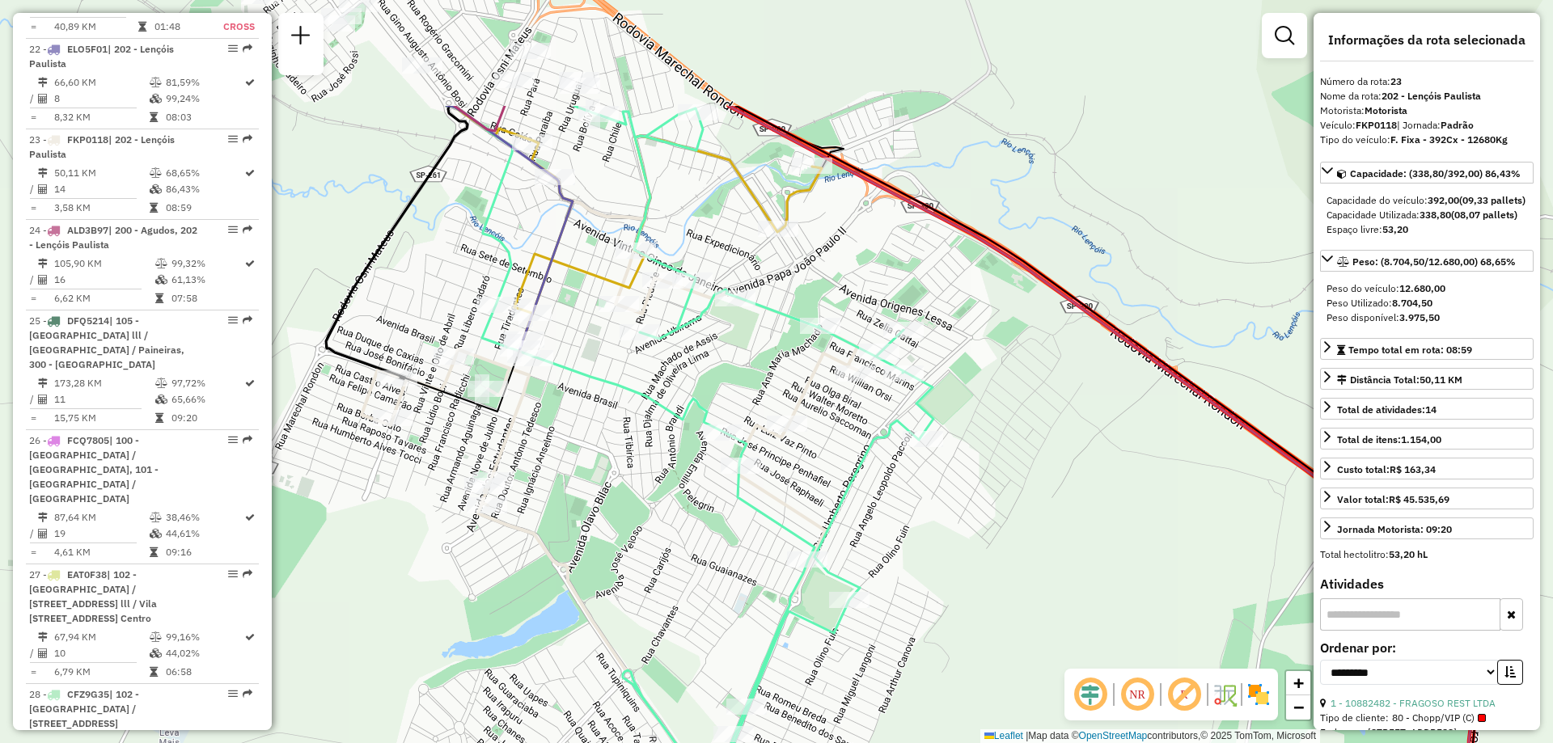
drag, startPoint x: 747, startPoint y: 417, endPoint x: 655, endPoint y: 598, distance: 202.6
click at [655, 598] on div "Janela de atendimento Grade de atendimento Capacidade Transportadoras Veículos …" at bounding box center [776, 371] width 1553 height 743
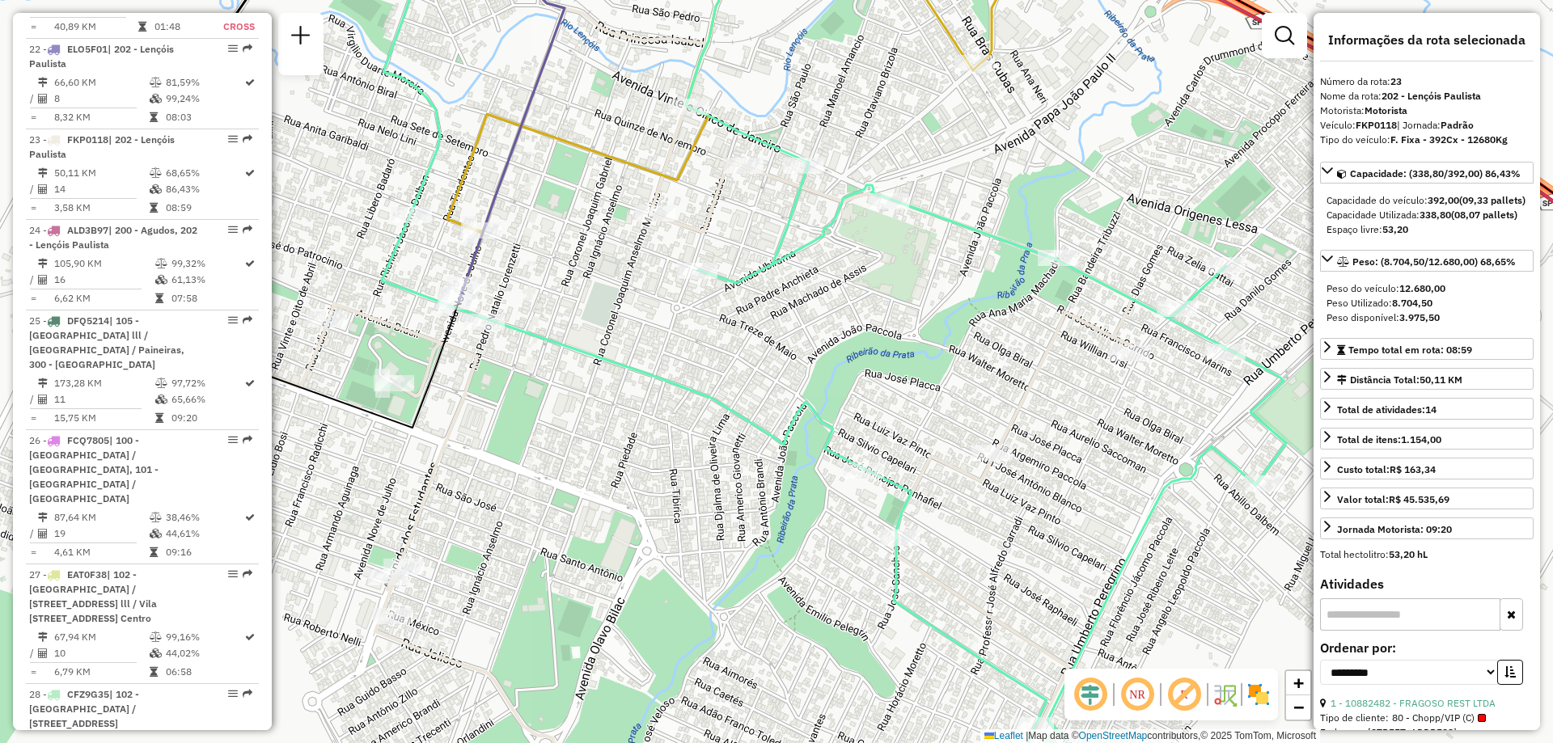
drag, startPoint x: 572, startPoint y: 389, endPoint x: 656, endPoint y: 480, distance: 123.6
click at [654, 476] on div "Janela de atendimento Grade de atendimento Capacidade Transportadoras Veículos …" at bounding box center [776, 371] width 1553 height 743
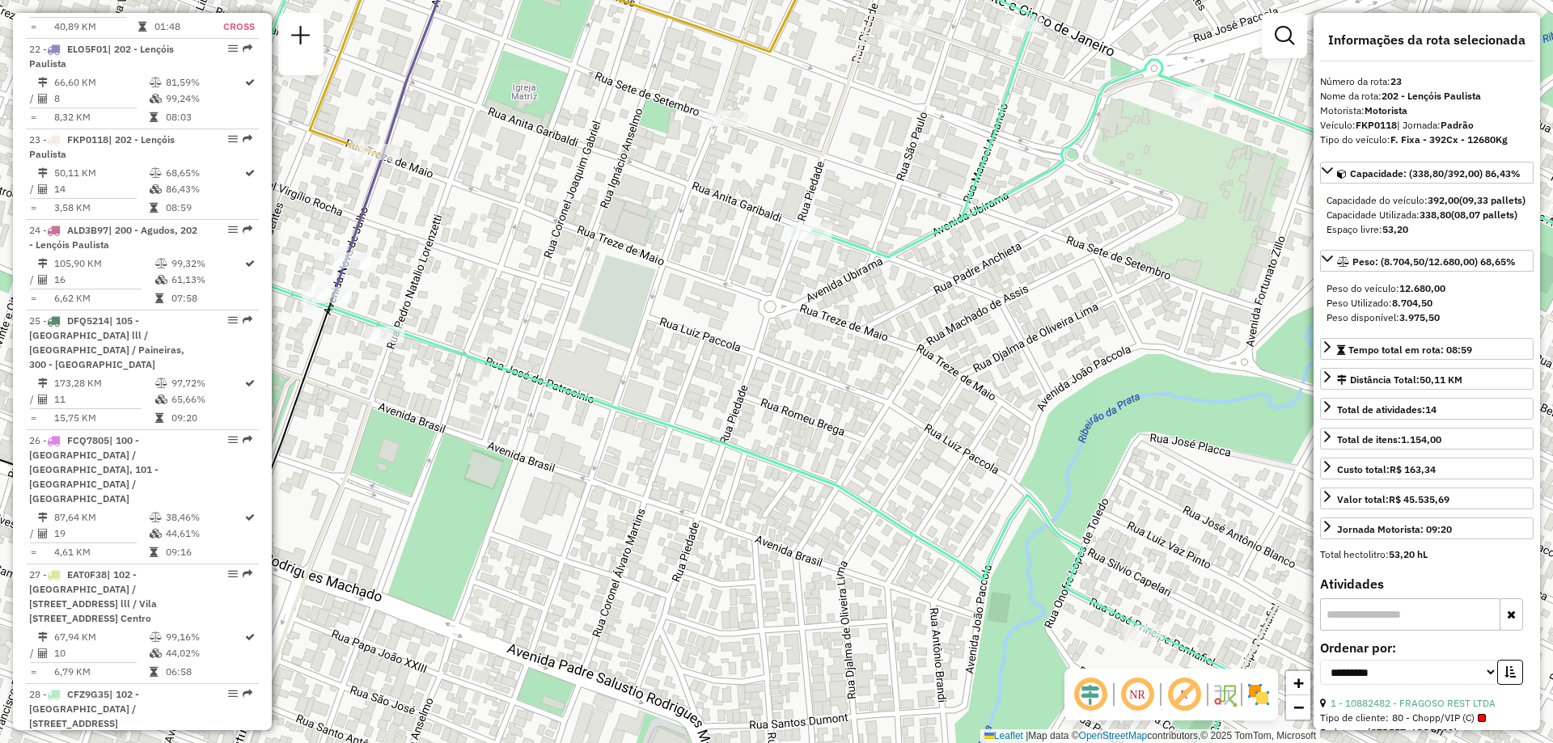
drag, startPoint x: 583, startPoint y: 396, endPoint x: 714, endPoint y: 466, distance: 148.3
click at [713, 466] on icon at bounding box center [944, 372] width 1528 height 892
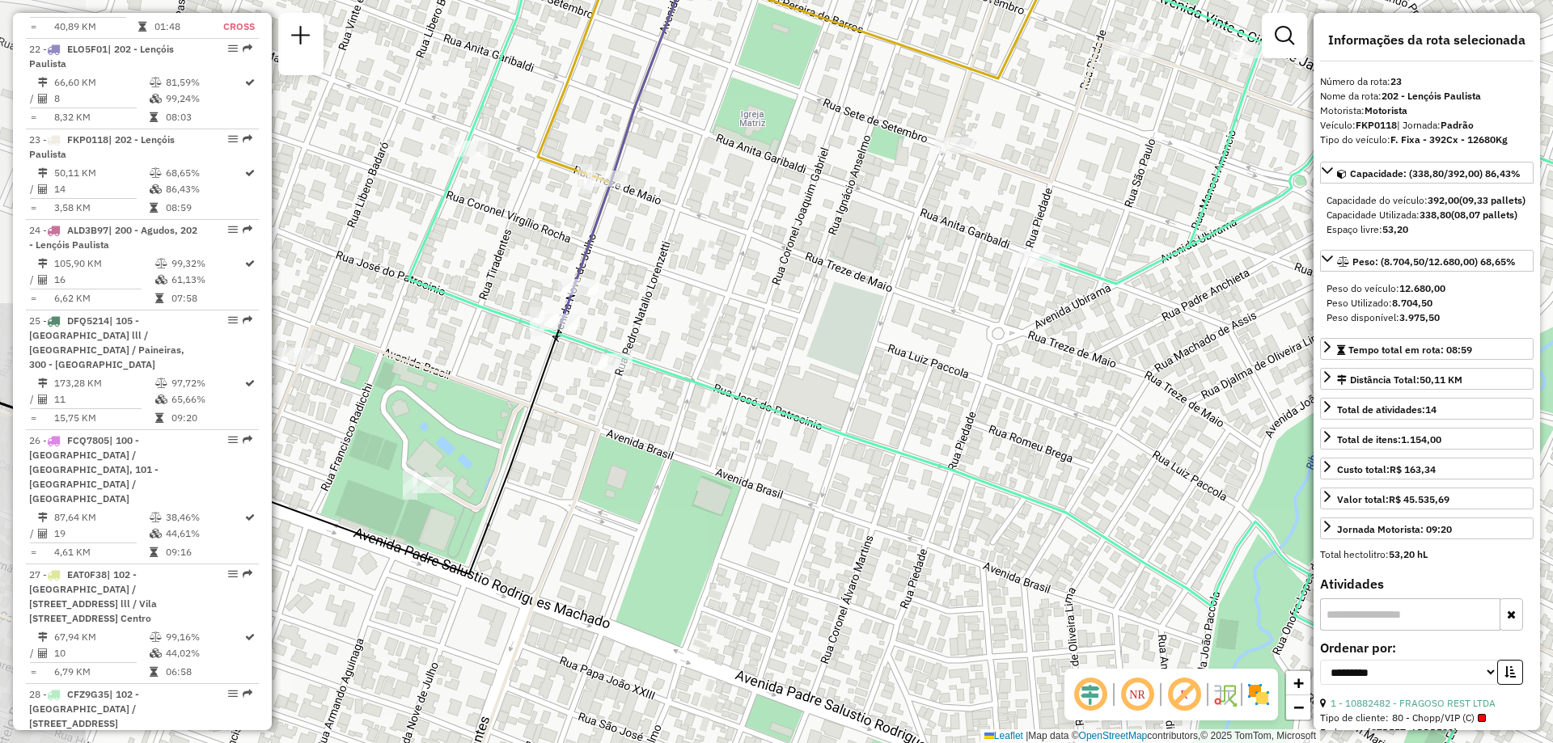
drag, startPoint x: 713, startPoint y: 500, endPoint x: 890, endPoint y: 500, distance: 177.1
click at [877, 510] on div "Janela de atendimento Grade de atendimento Capacidade Transportadoras Veículos …" at bounding box center [776, 371] width 1553 height 743
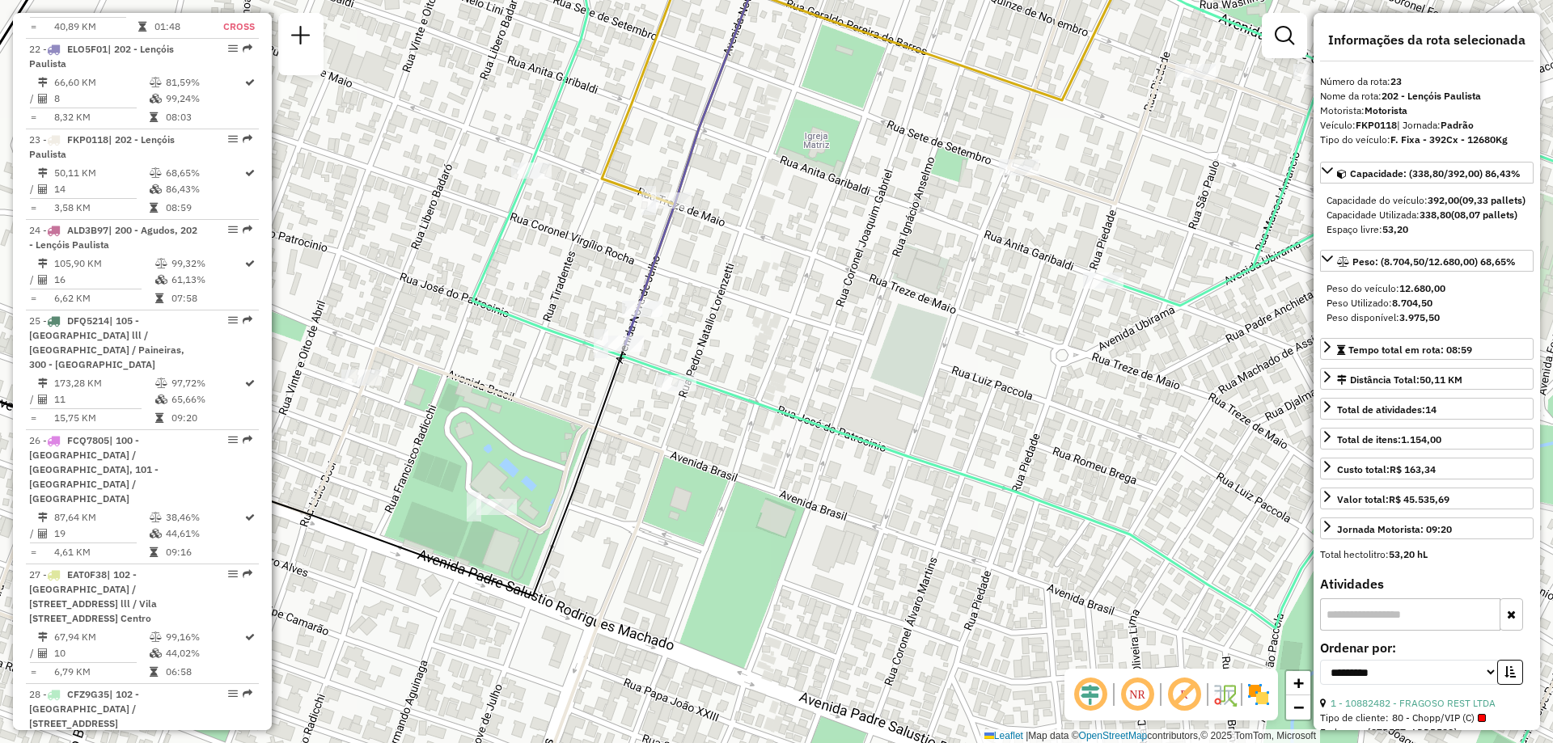
drag, startPoint x: 848, startPoint y: 447, endPoint x: 902, endPoint y: 471, distance: 58.3
click at [902, 471] on div "Janela de atendimento Grade de atendimento Capacidade Transportadoras Veículos …" at bounding box center [776, 371] width 1553 height 743
click at [323, 700] on div "Janela de atendimento Grade de atendimento Capacidade Transportadoras Veículos …" at bounding box center [776, 371] width 1553 height 743
